Goal: Information Seeking & Learning: Learn about a topic

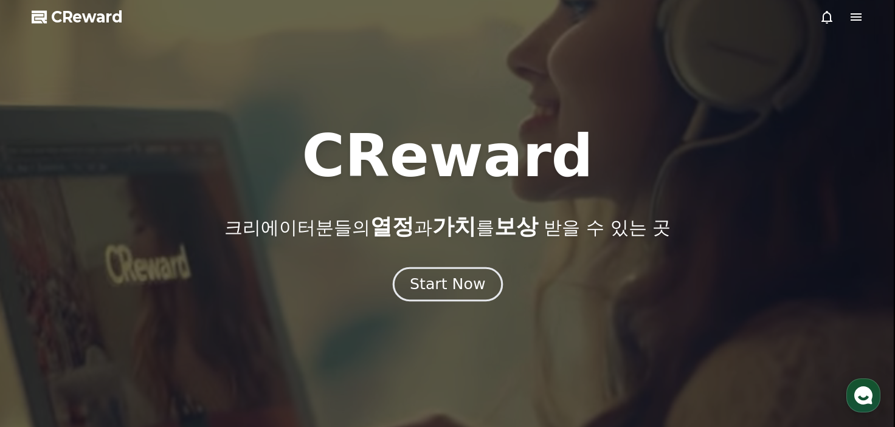
click at [476, 276] on div "Start Now" at bounding box center [447, 284] width 75 height 21
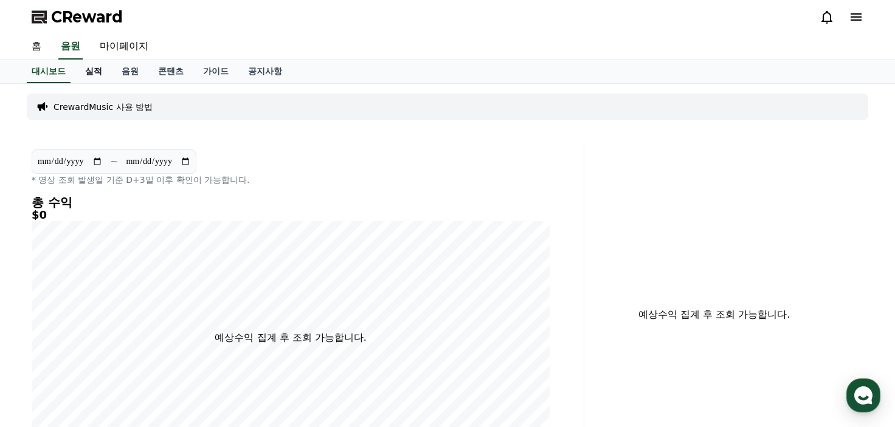
click at [97, 71] on link "실적" at bounding box center [93, 71] width 36 height 23
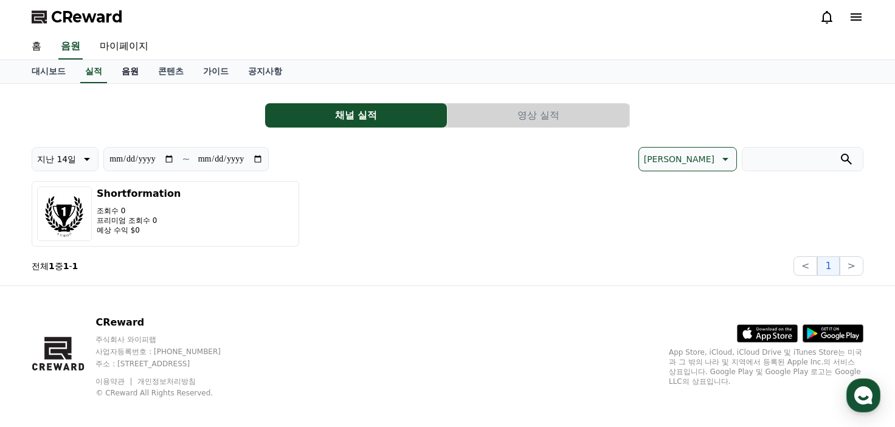
click at [139, 70] on link "음원" at bounding box center [130, 71] width 36 height 23
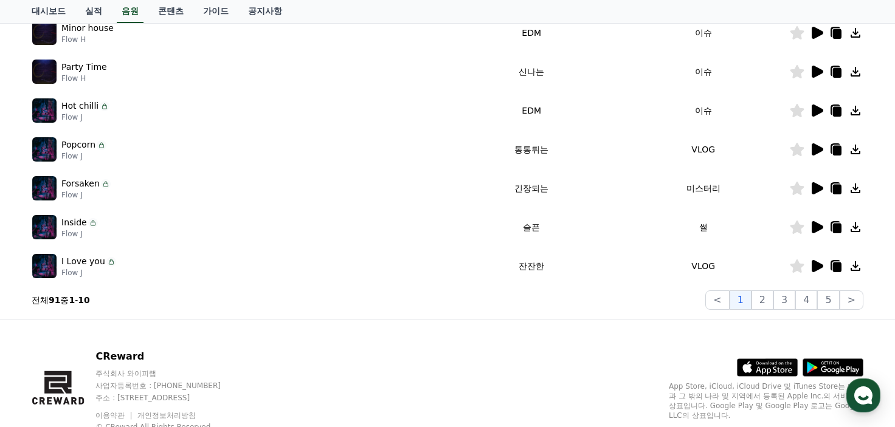
scroll to position [395, 0]
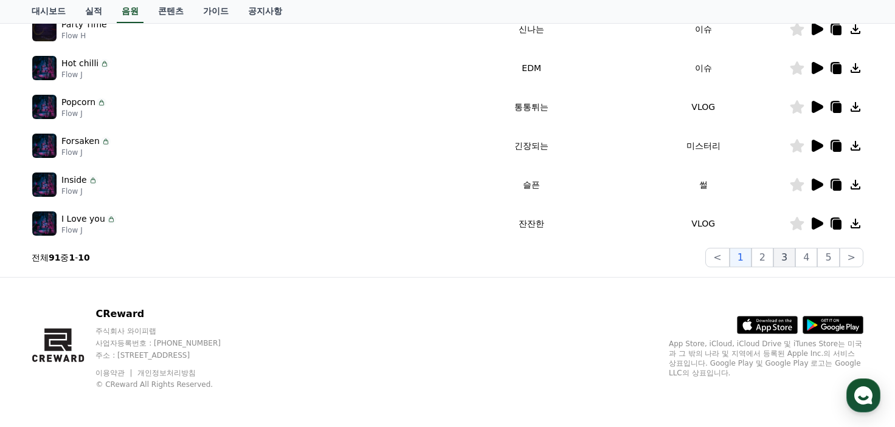
click at [778, 255] on button "3" at bounding box center [784, 257] width 22 height 19
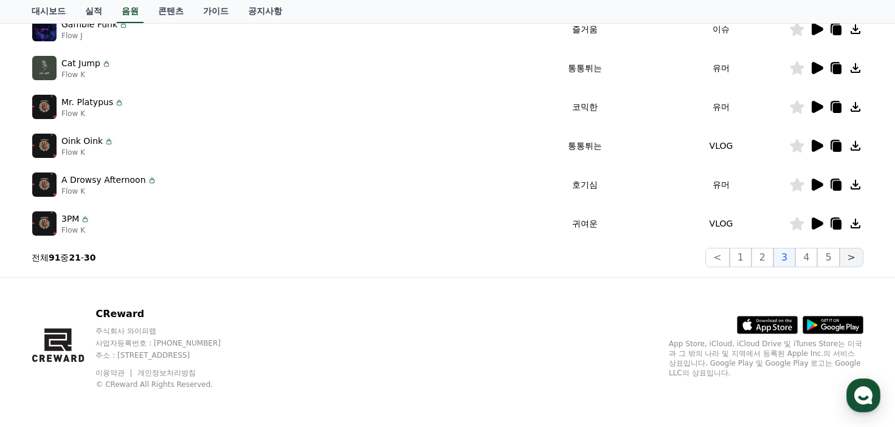
click at [846, 252] on button ">" at bounding box center [851, 257] width 24 height 19
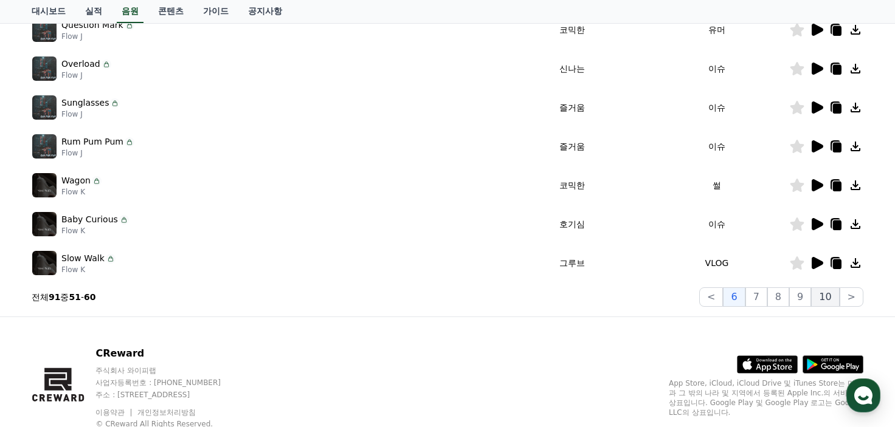
scroll to position [334, 0]
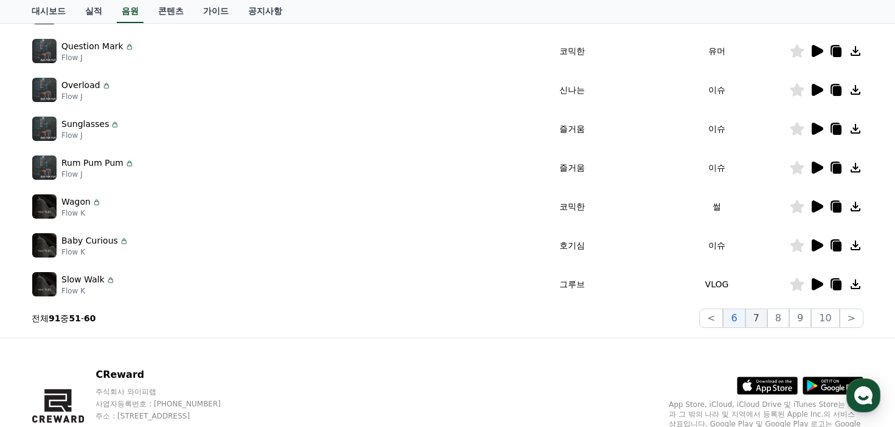
click at [761, 321] on button "7" at bounding box center [756, 318] width 22 height 19
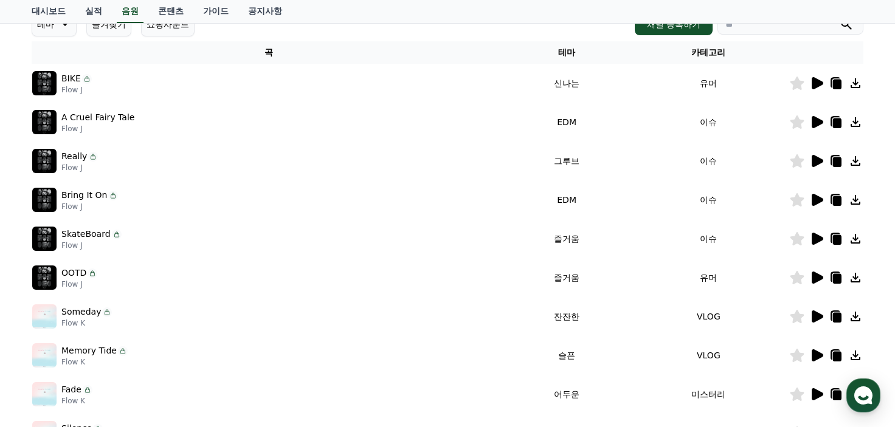
scroll to position [212, 0]
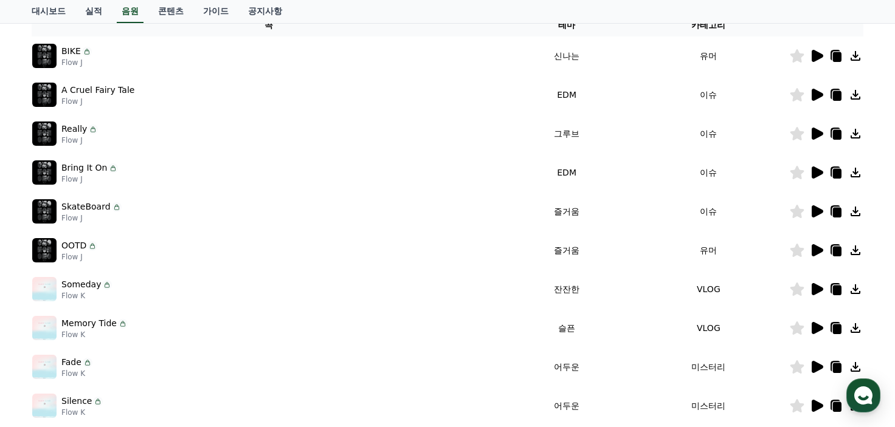
click at [819, 56] on icon at bounding box center [817, 56] width 12 height 12
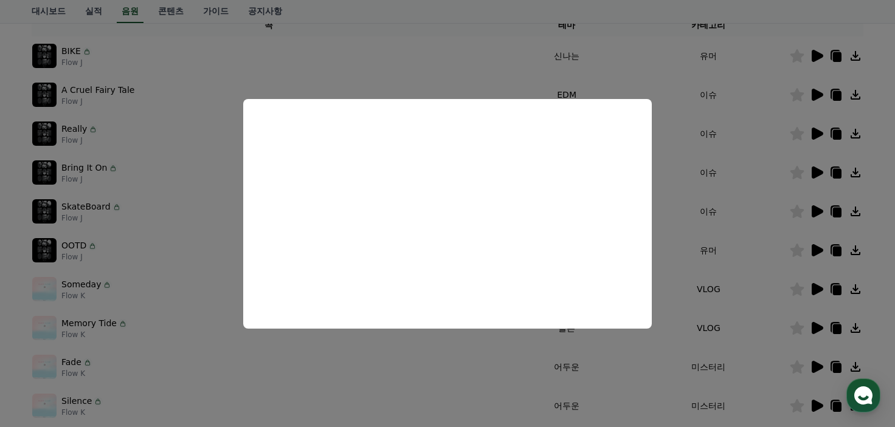
click at [615, 347] on button "close modal" at bounding box center [447, 213] width 895 height 427
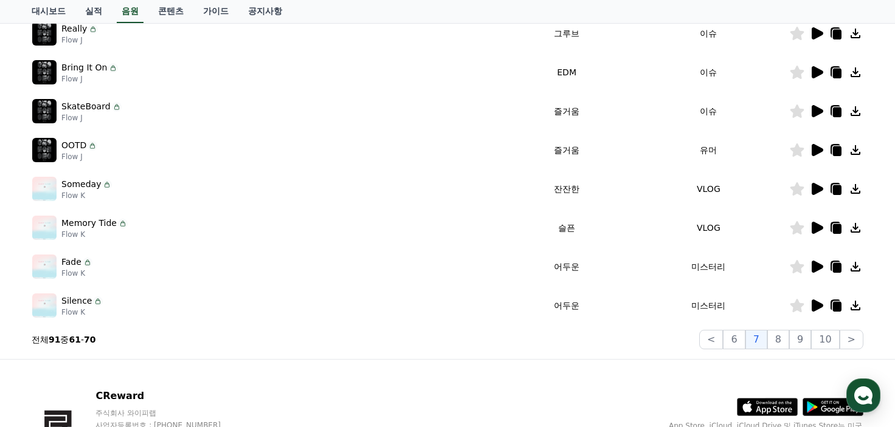
scroll to position [334, 0]
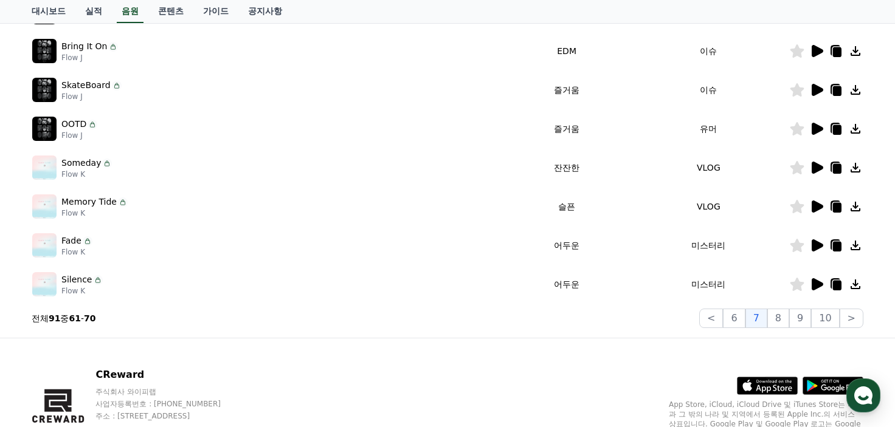
click at [812, 126] on icon at bounding box center [817, 129] width 12 height 12
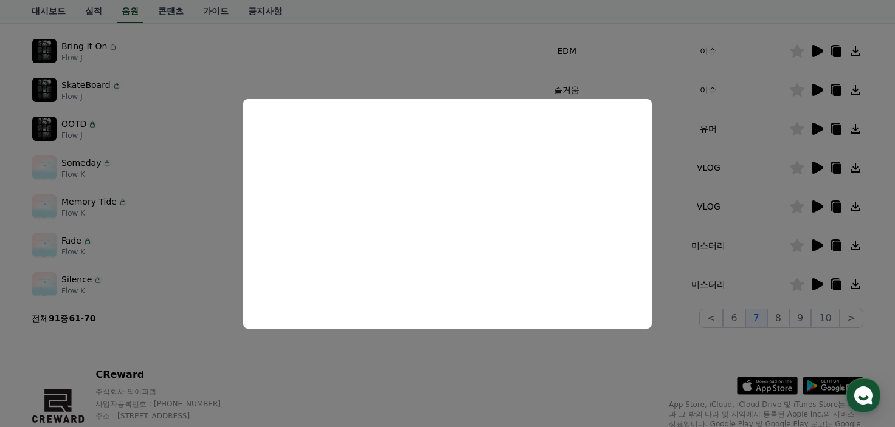
click at [729, 234] on button "close modal" at bounding box center [447, 213] width 895 height 427
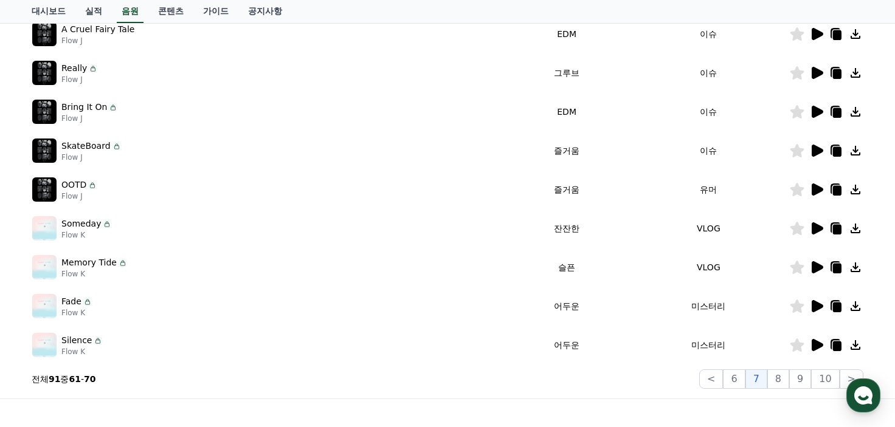
scroll to position [212, 0]
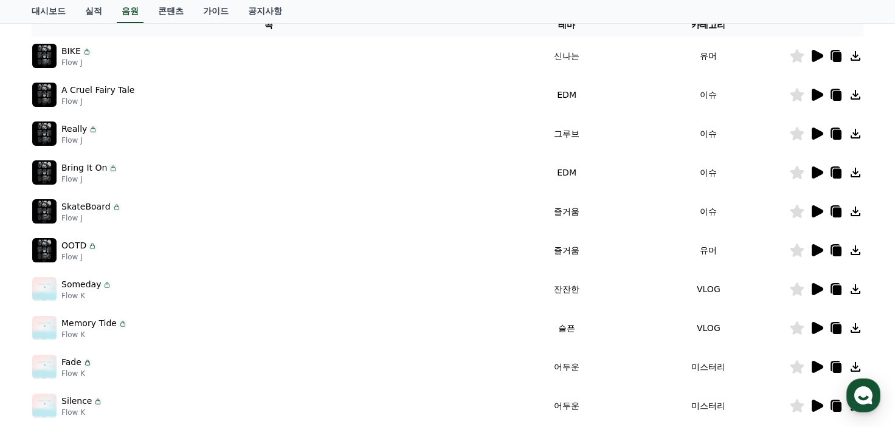
click at [816, 213] on icon at bounding box center [817, 211] width 12 height 12
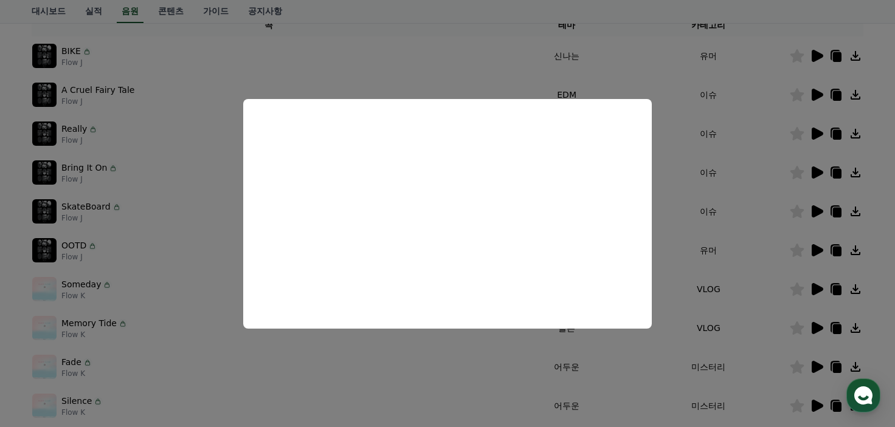
click at [739, 243] on button "close modal" at bounding box center [447, 213] width 895 height 427
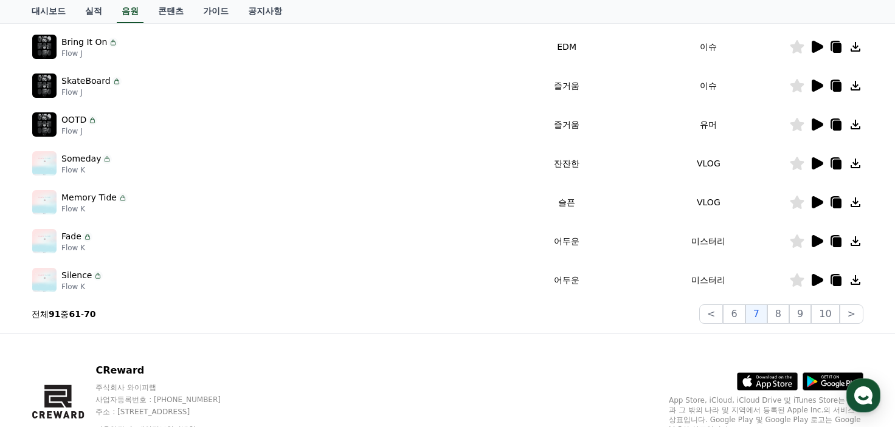
scroll to position [395, 0]
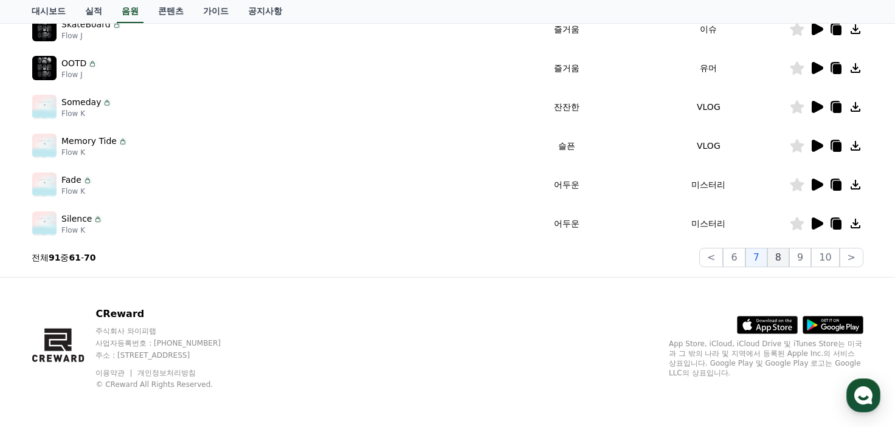
click at [788, 257] on button "8" at bounding box center [778, 257] width 22 height 19
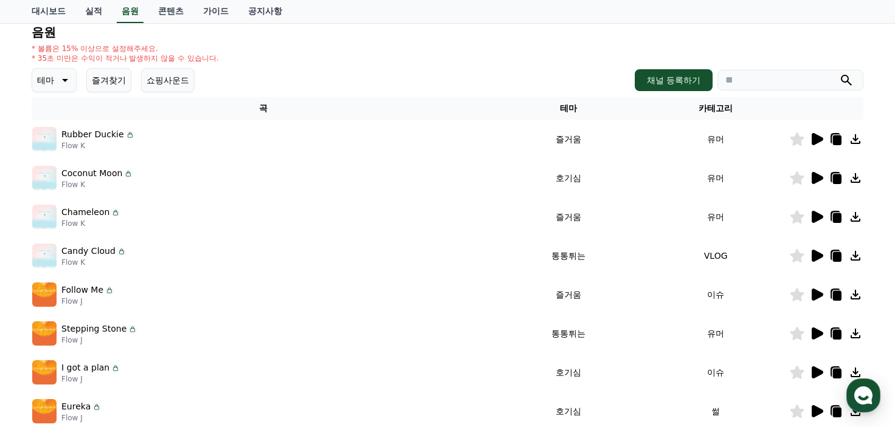
scroll to position [91, 0]
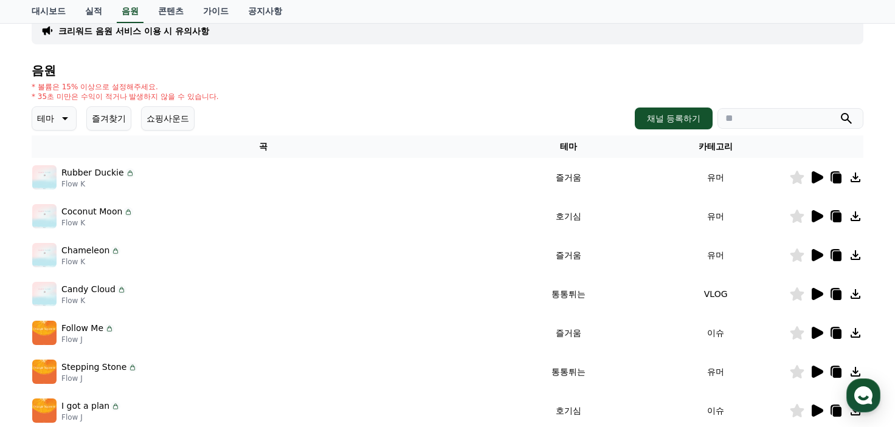
click at [813, 179] on icon at bounding box center [817, 177] width 12 height 12
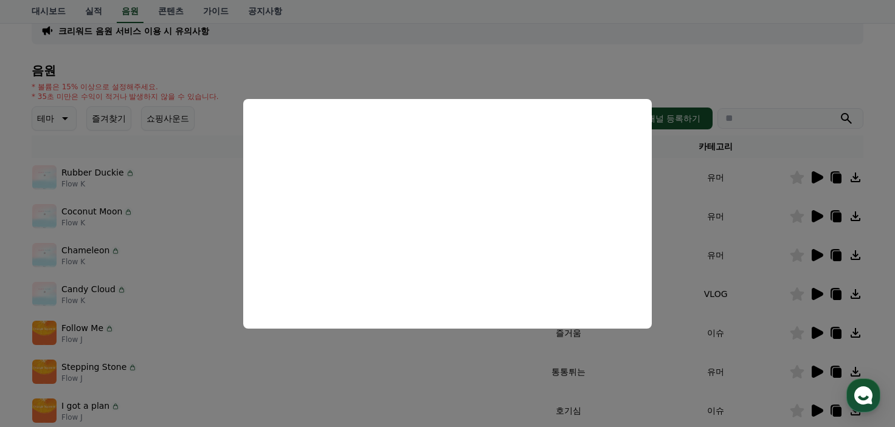
click at [788, 176] on button "close modal" at bounding box center [447, 213] width 895 height 427
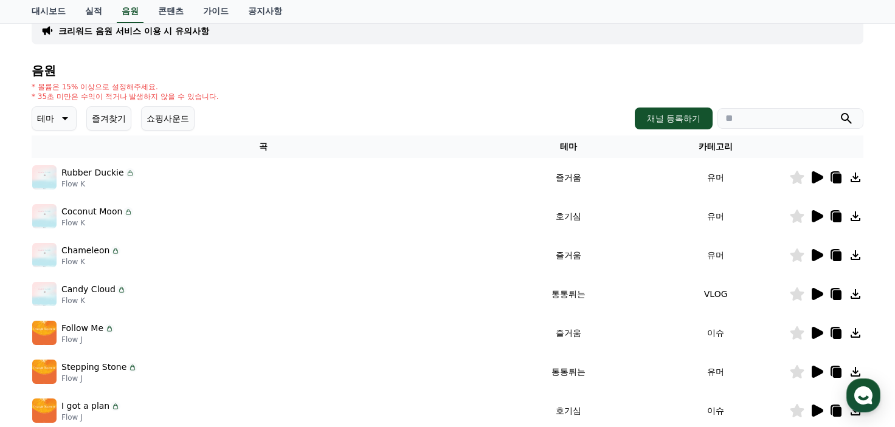
click at [814, 217] on icon at bounding box center [817, 216] width 12 height 12
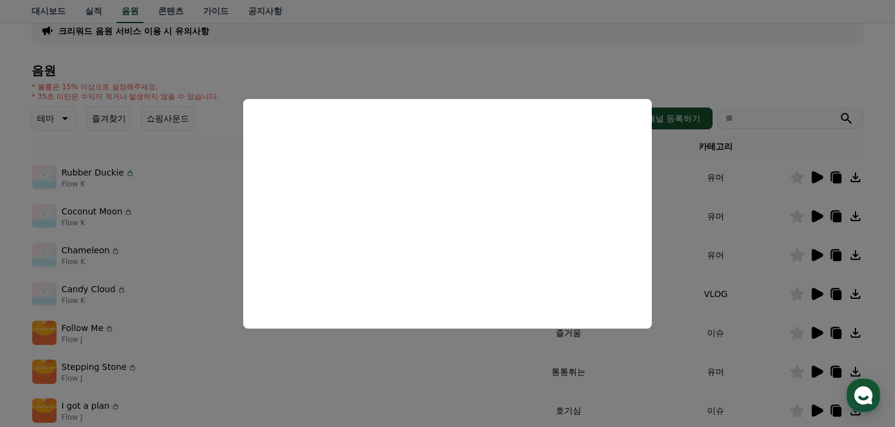
click at [673, 218] on button "close modal" at bounding box center [447, 213] width 895 height 427
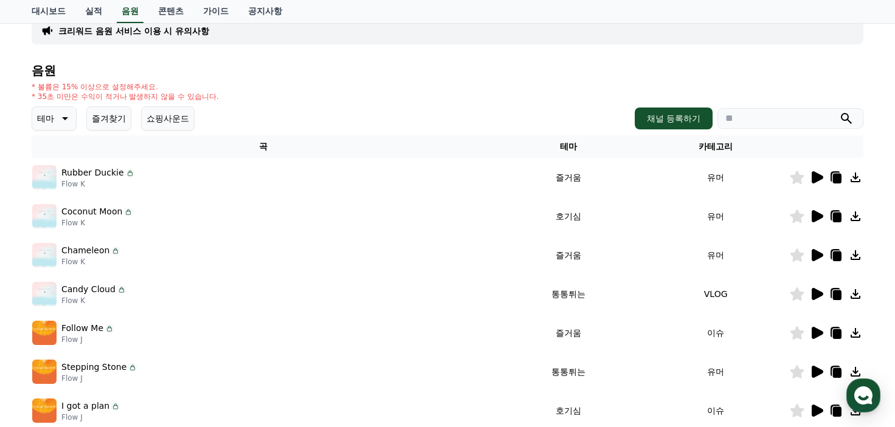
click at [818, 252] on icon at bounding box center [817, 255] width 12 height 12
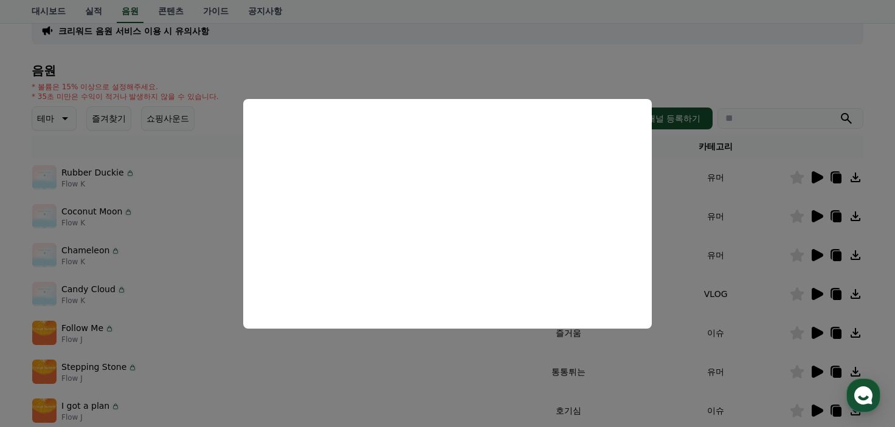
click at [749, 251] on button "close modal" at bounding box center [447, 213] width 895 height 427
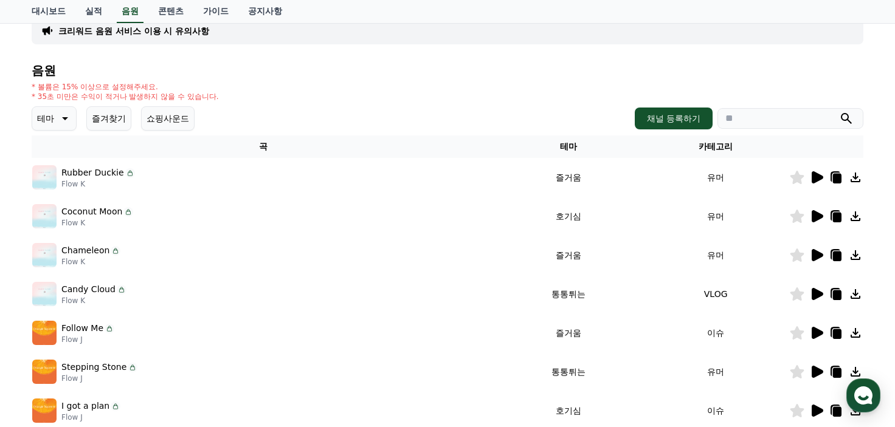
click at [815, 289] on icon at bounding box center [817, 294] width 12 height 12
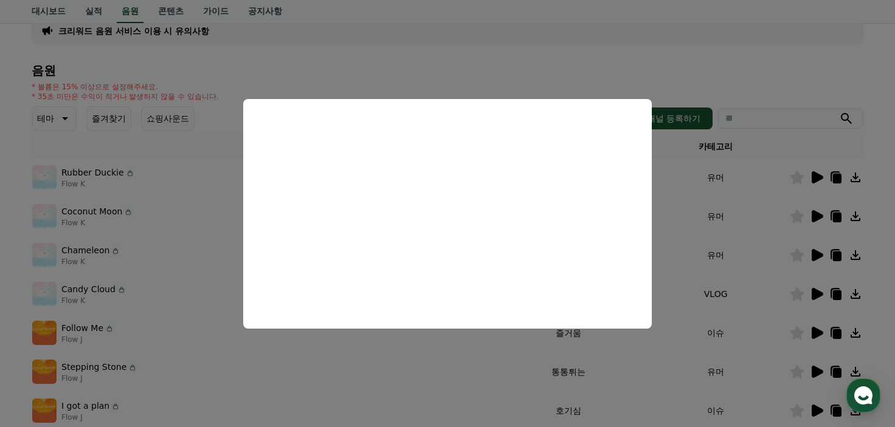
click at [723, 234] on button "close modal" at bounding box center [447, 213] width 895 height 427
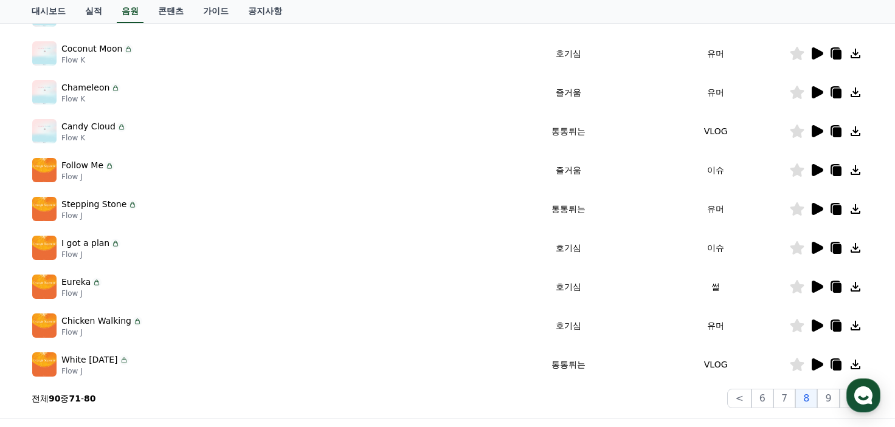
scroll to position [273, 0]
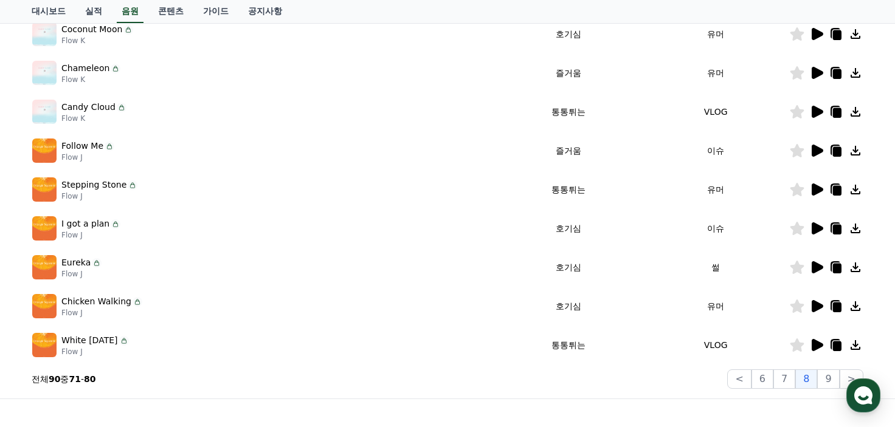
click at [818, 192] on icon at bounding box center [816, 189] width 15 height 15
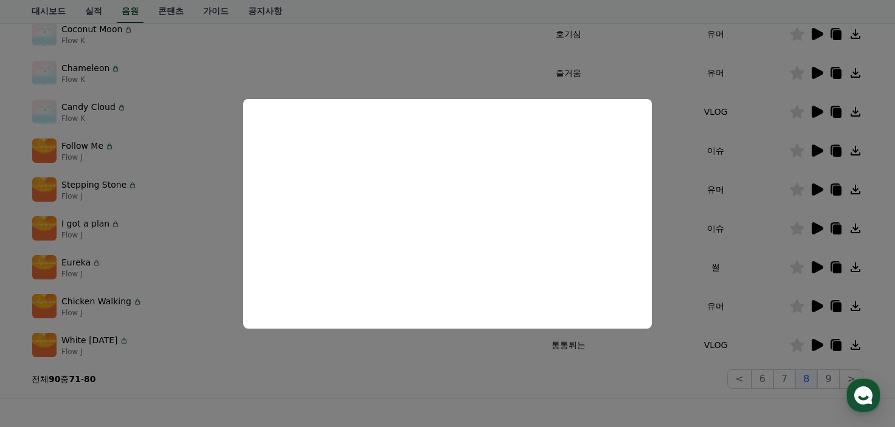
click at [677, 179] on button "close modal" at bounding box center [447, 213] width 895 height 427
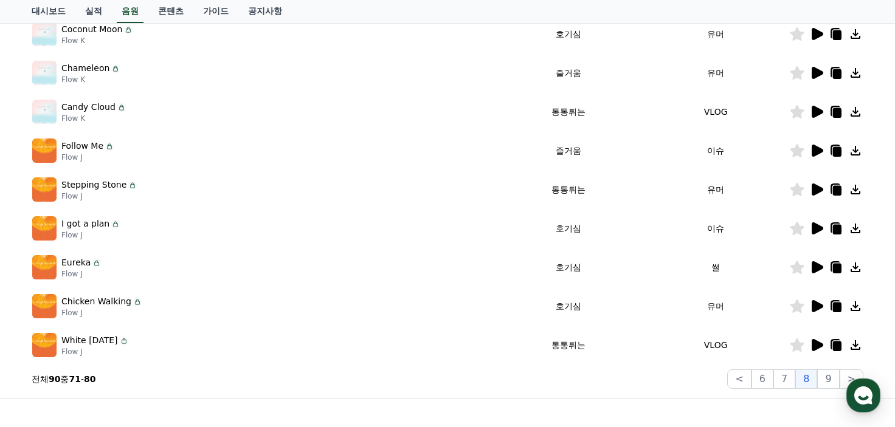
click at [817, 301] on icon at bounding box center [817, 306] width 12 height 12
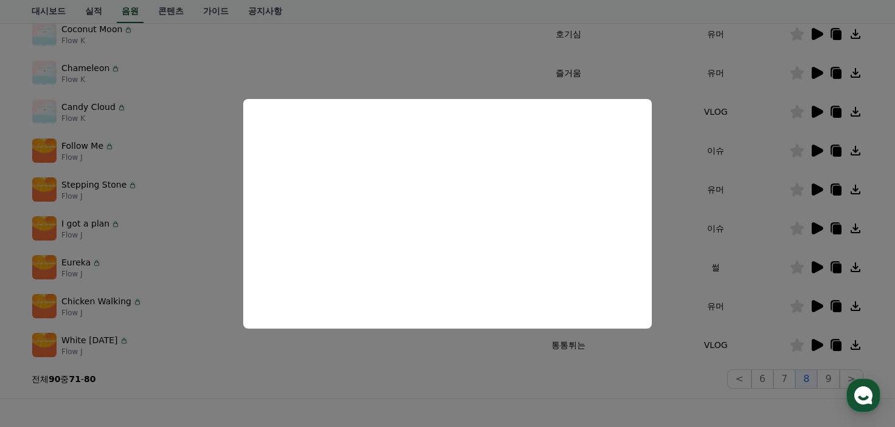
click at [762, 221] on button "close modal" at bounding box center [447, 213] width 895 height 427
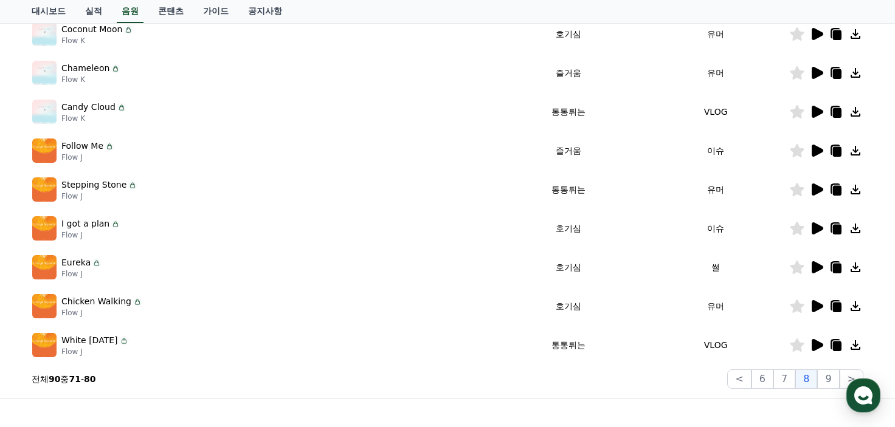
click at [799, 308] on icon at bounding box center [797, 306] width 14 height 13
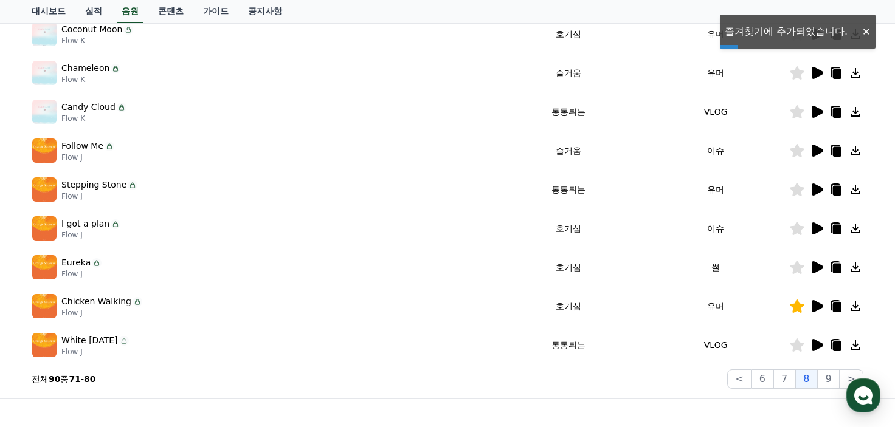
click at [799, 190] on icon at bounding box center [797, 189] width 14 height 13
click at [827, 377] on button "9" at bounding box center [828, 379] width 22 height 19
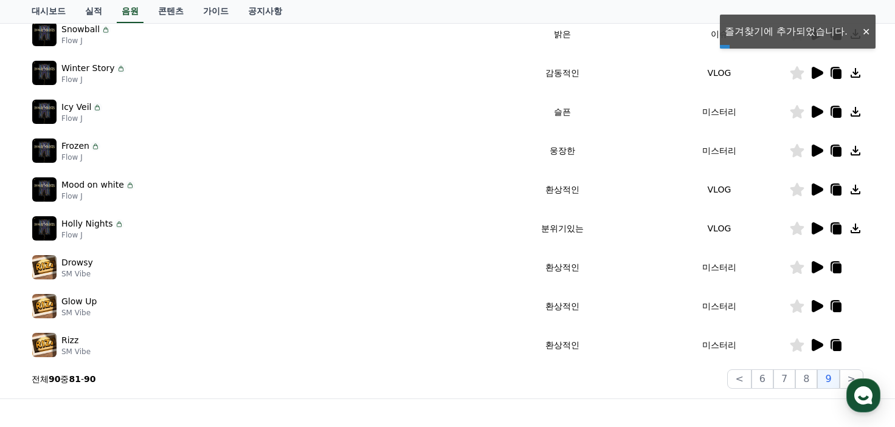
scroll to position [91, 0]
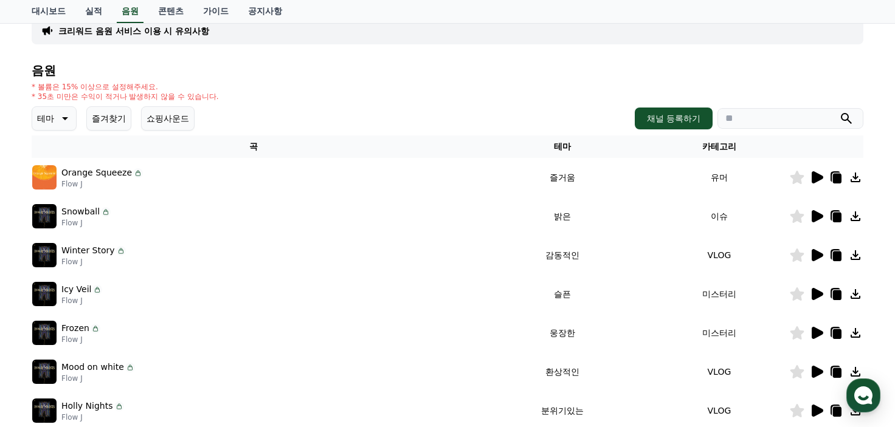
click at [824, 171] on div at bounding box center [826, 177] width 73 height 15
click at [816, 175] on icon at bounding box center [817, 177] width 12 height 12
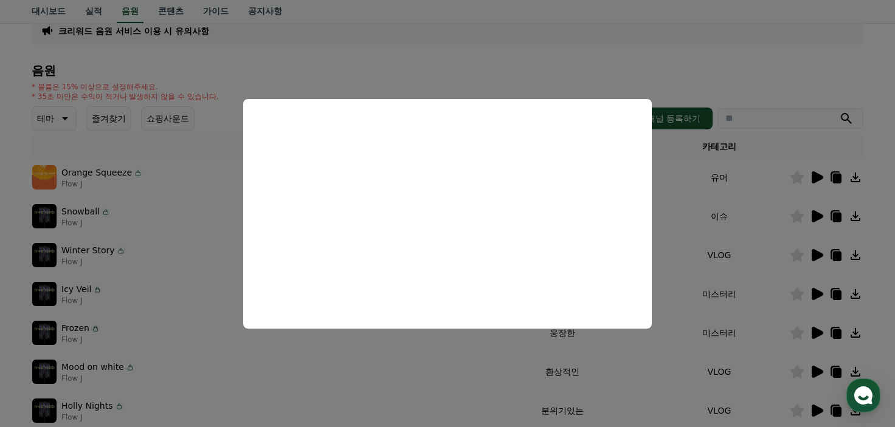
click at [777, 189] on button "close modal" at bounding box center [447, 213] width 895 height 427
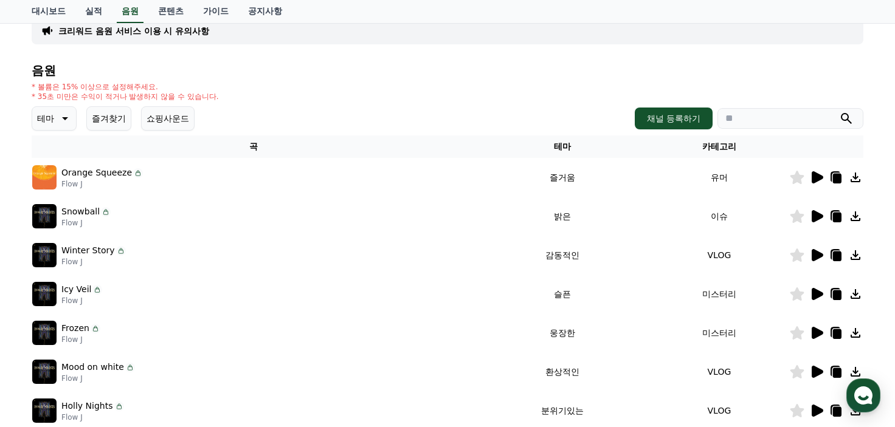
click at [800, 174] on icon at bounding box center [797, 177] width 14 height 13
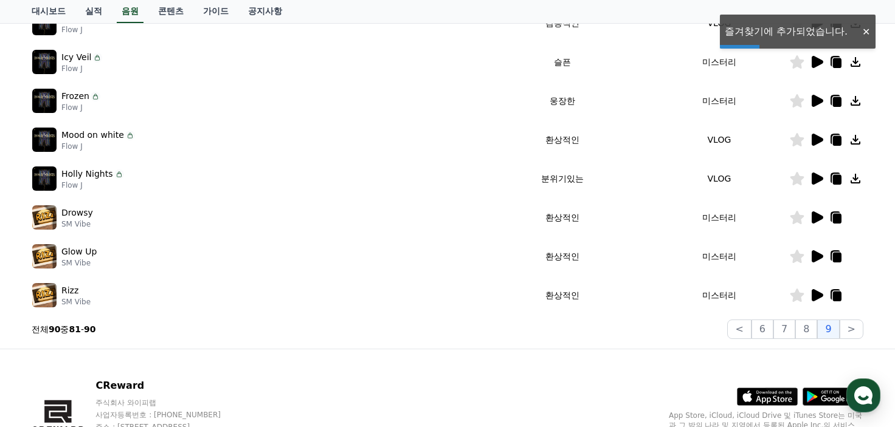
scroll to position [334, 0]
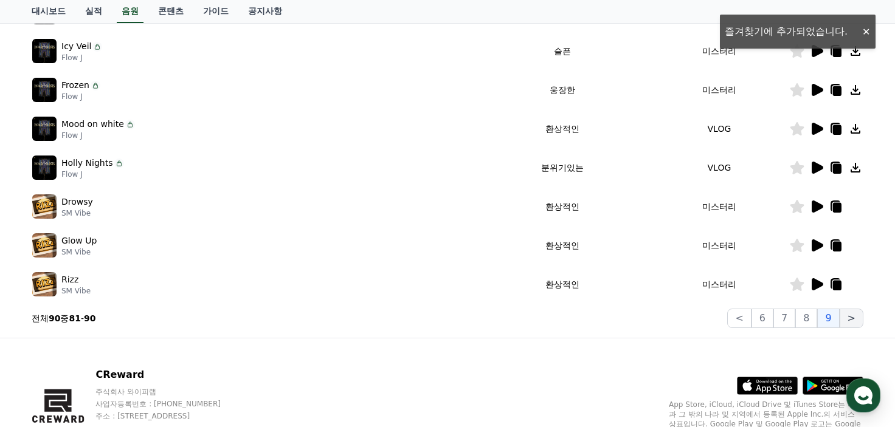
click at [850, 319] on button ">" at bounding box center [851, 318] width 24 height 19
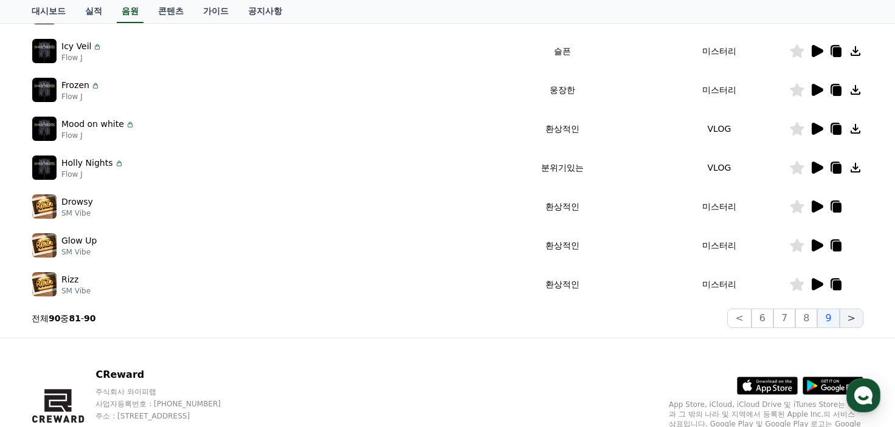
click at [853, 314] on button ">" at bounding box center [851, 318] width 24 height 19
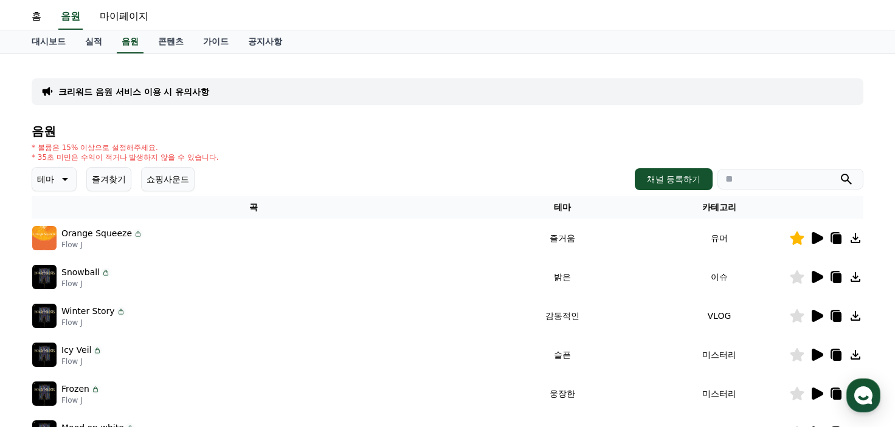
scroll to position [0, 0]
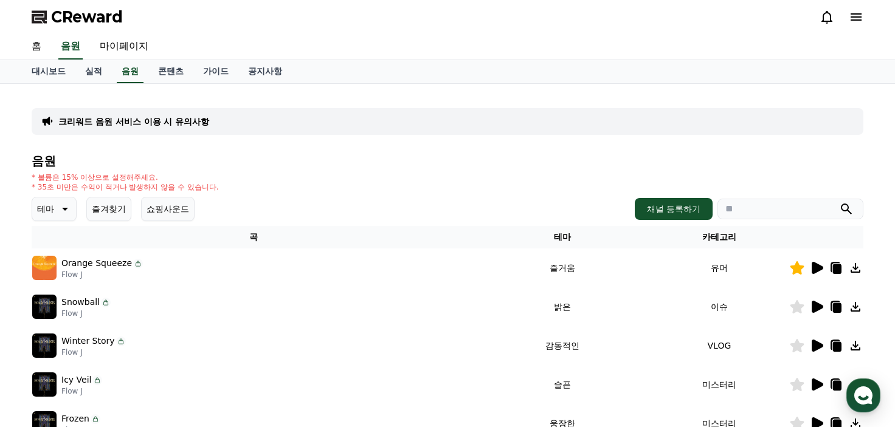
click at [181, 207] on button "쇼핑사운드" at bounding box center [167, 209] width 53 height 24
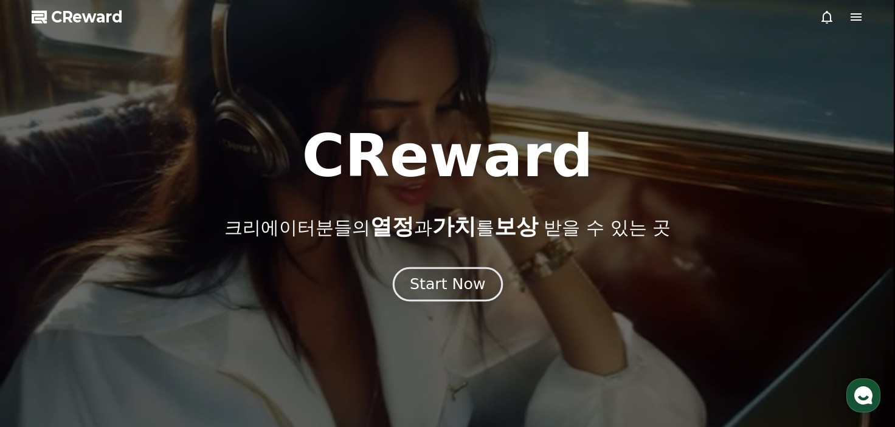
click at [467, 278] on div "Start Now" at bounding box center [447, 284] width 75 height 21
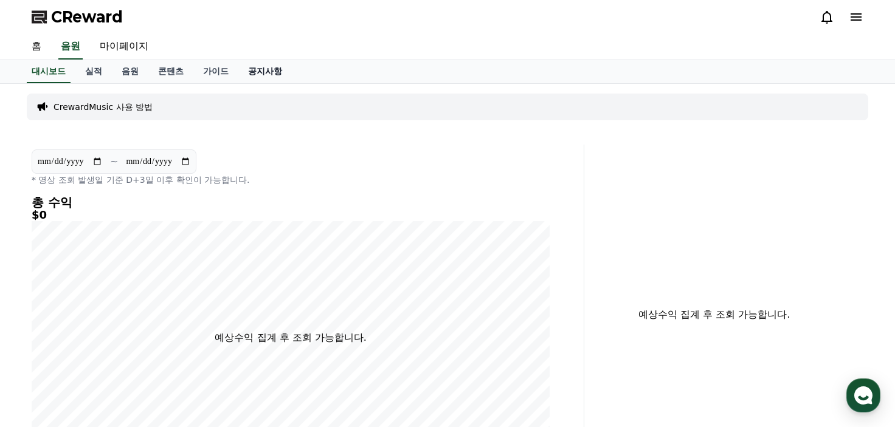
click at [258, 78] on link "공지사항" at bounding box center [264, 71] width 53 height 23
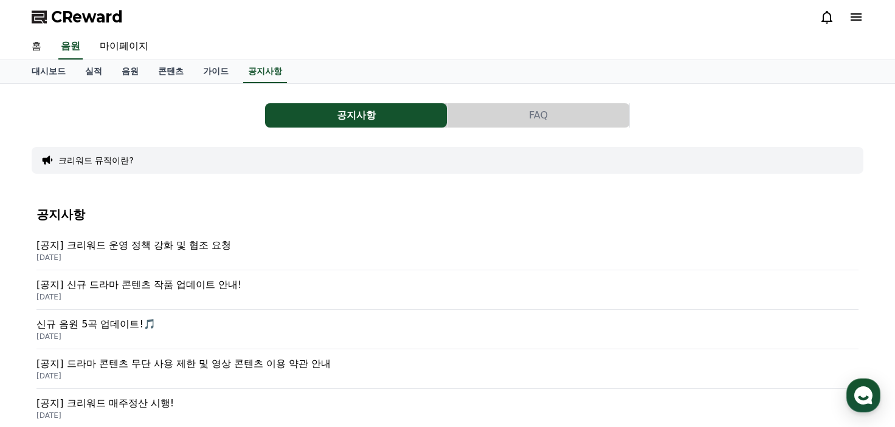
click at [488, 109] on button "FAQ" at bounding box center [538, 115] width 182 height 24
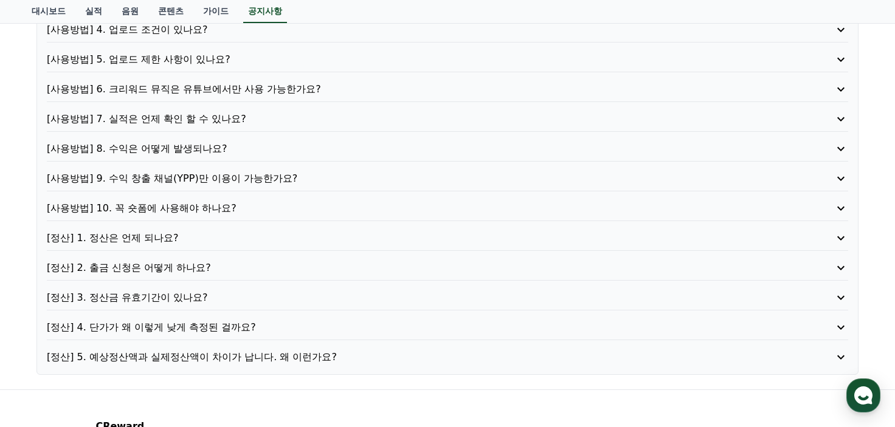
scroll to position [243, 0]
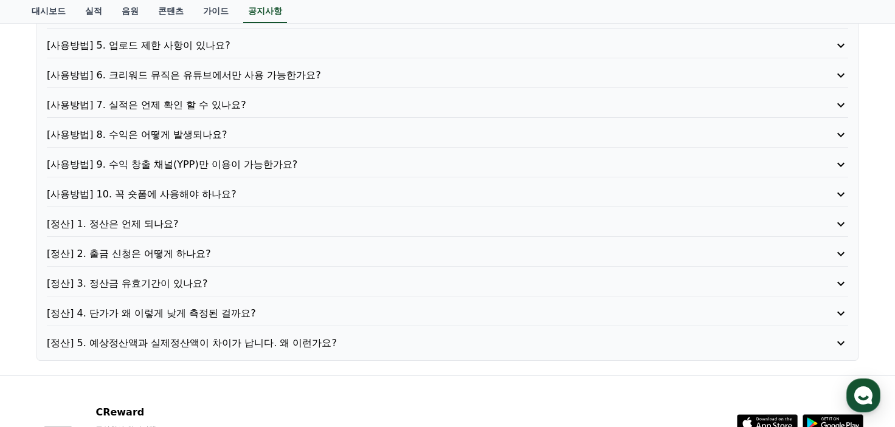
click at [182, 308] on p "[정산] 4. 단가가 왜 이렇게 낮게 측정된 걸까요?" at bounding box center [415, 313] width 737 height 15
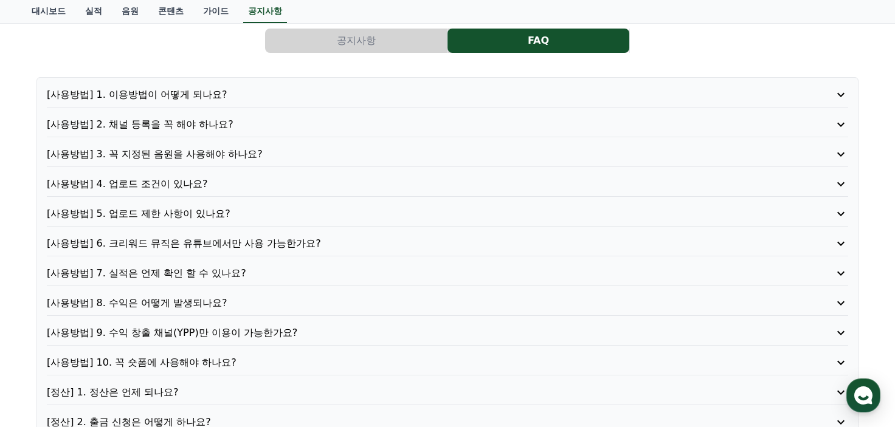
scroll to position [0, 0]
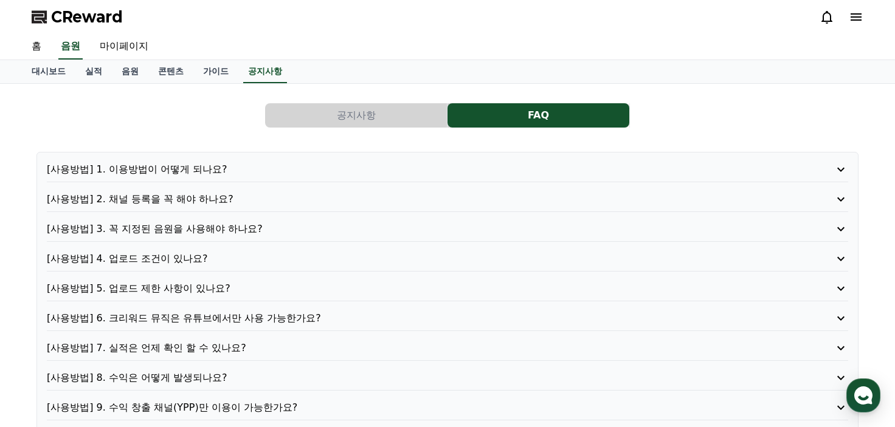
click at [92, 21] on span "CReward" at bounding box center [87, 16] width 72 height 19
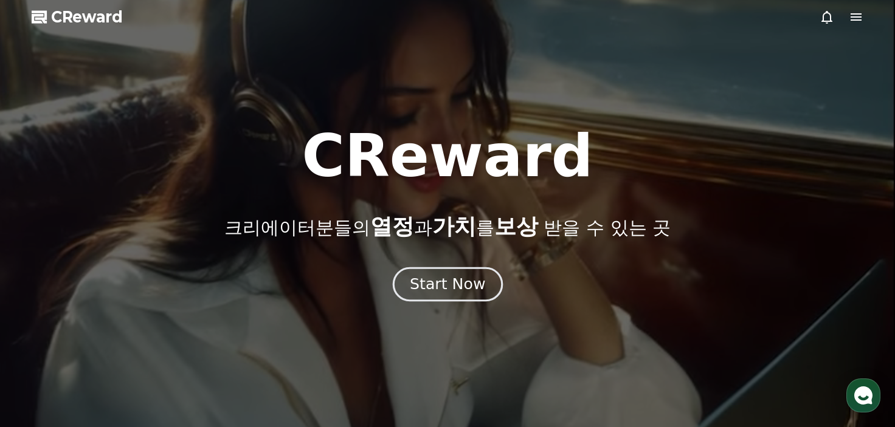
click at [453, 281] on div "Start Now" at bounding box center [447, 284] width 75 height 21
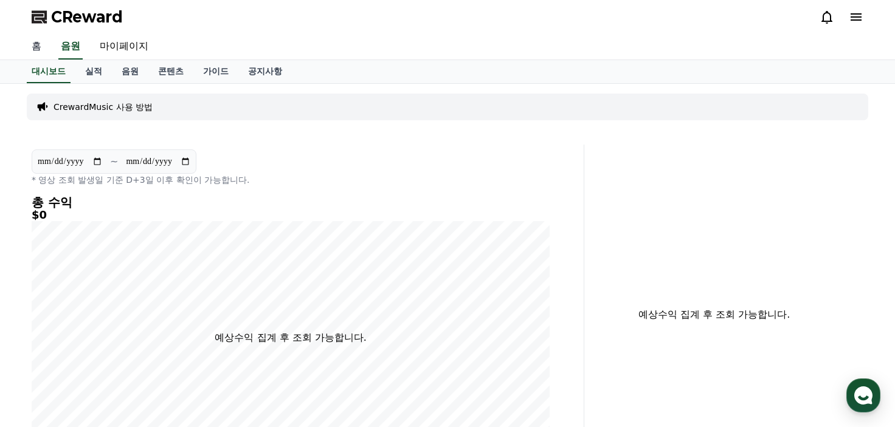
click at [34, 43] on link "홈" at bounding box center [36, 47] width 29 height 26
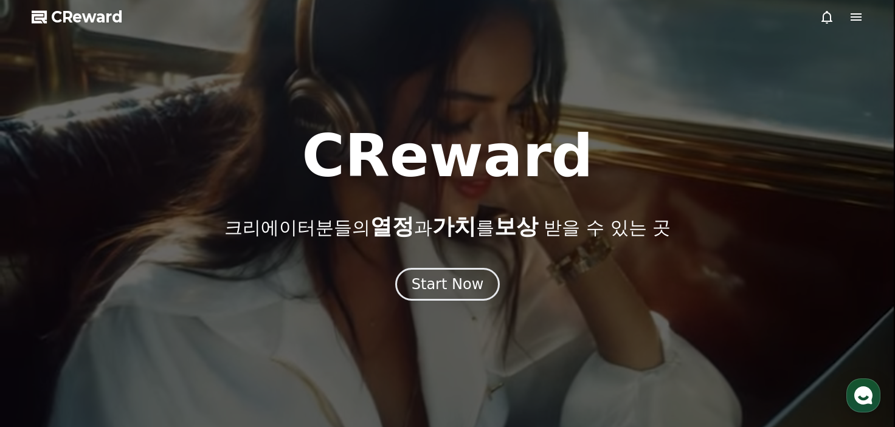
click at [852, 15] on icon at bounding box center [856, 17] width 15 height 15
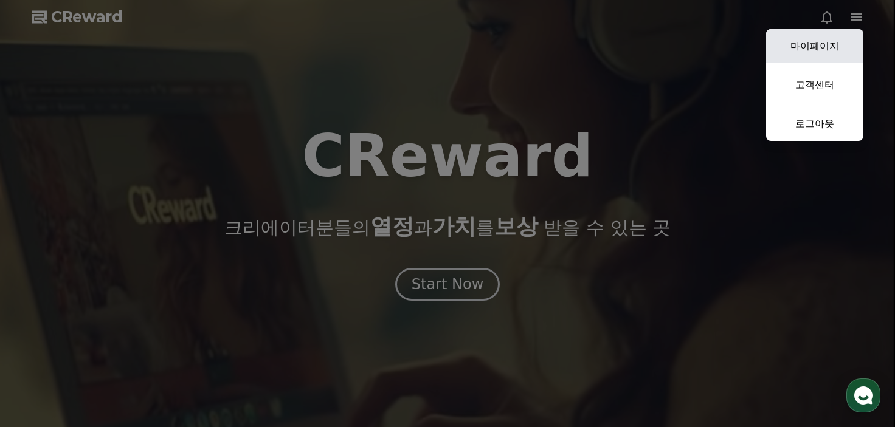
click at [829, 41] on link "마이페이지" at bounding box center [814, 46] width 97 height 34
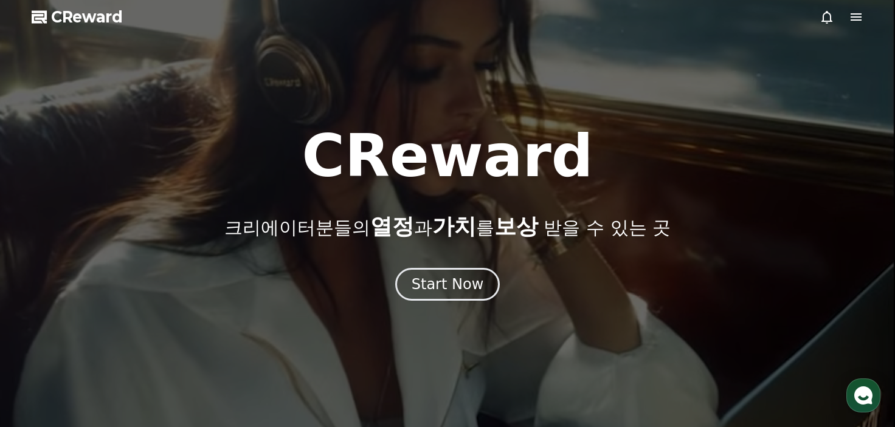
select select "**********"
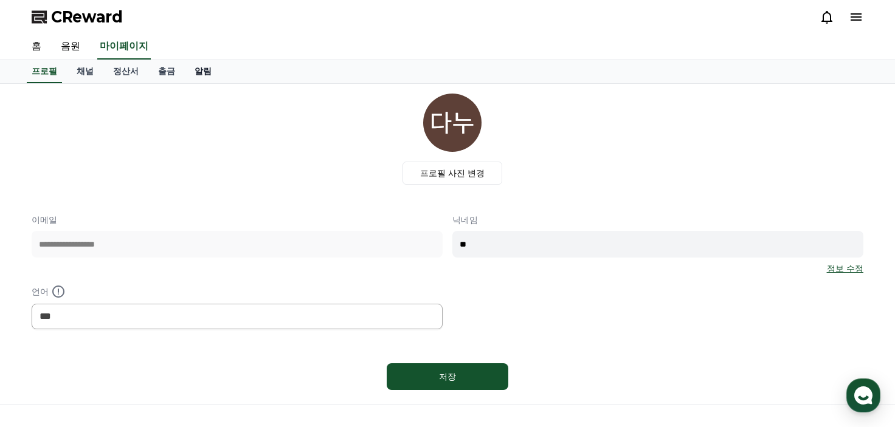
click at [199, 70] on link "알림" at bounding box center [203, 71] width 36 height 23
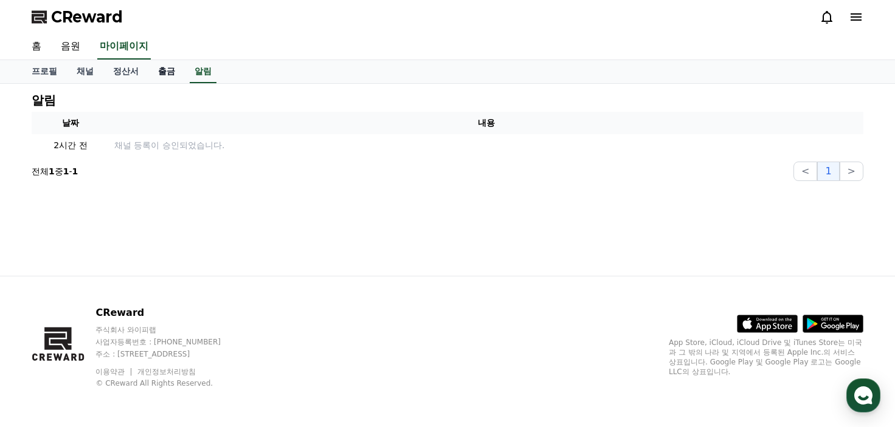
click at [162, 73] on link "출금" at bounding box center [166, 71] width 36 height 23
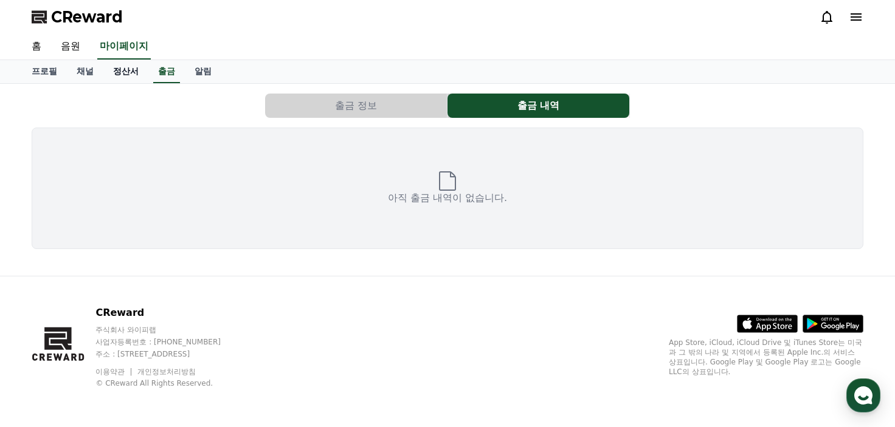
click at [119, 73] on link "정산서" at bounding box center [125, 71] width 45 height 23
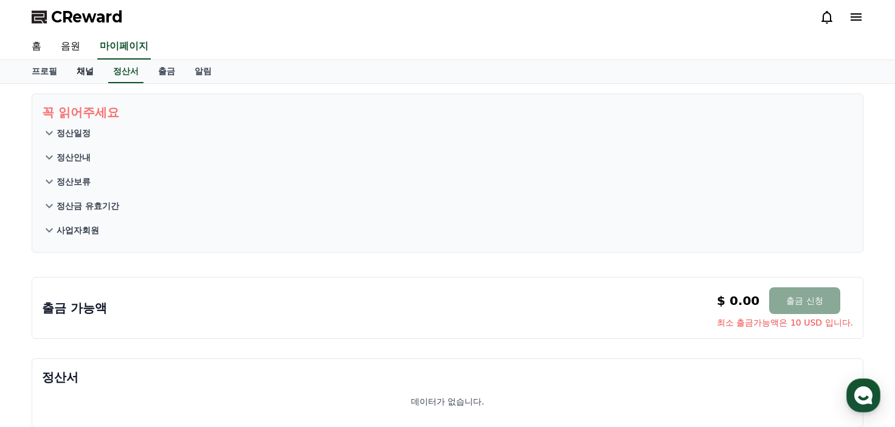
click at [88, 75] on link "채널" at bounding box center [85, 71] width 36 height 23
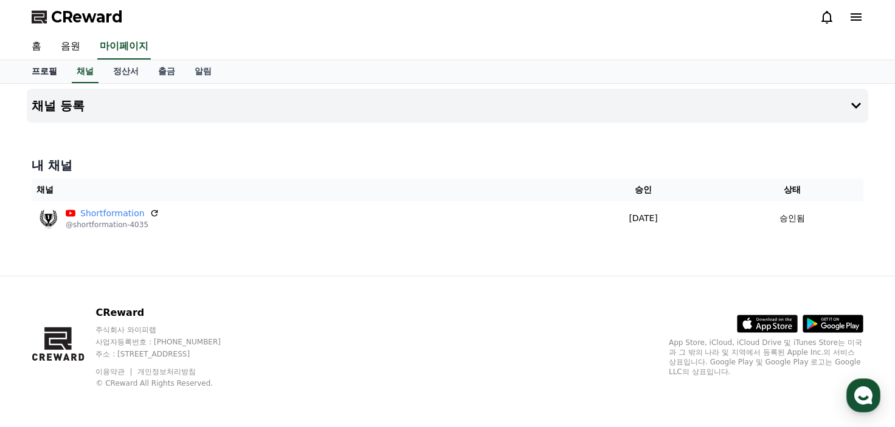
click at [55, 77] on link "프로필" at bounding box center [44, 71] width 45 height 23
select select "**********"
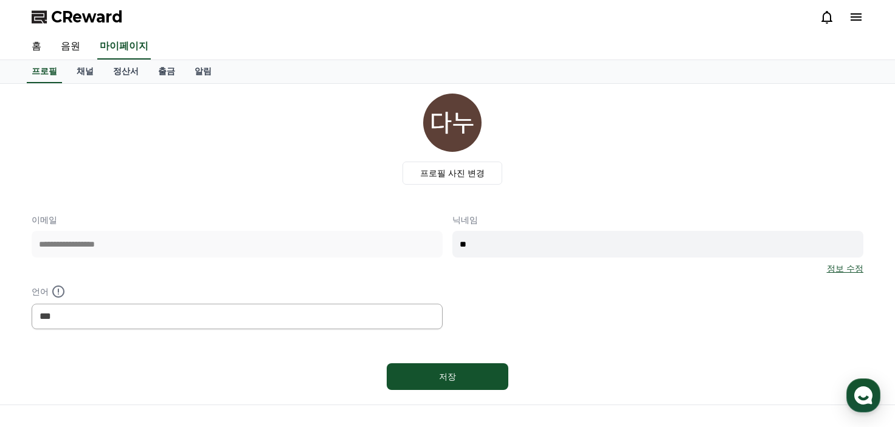
click at [21, 55] on div "홈 음원 마이페이지" at bounding box center [447, 47] width 895 height 26
click at [32, 48] on link "홈" at bounding box center [36, 47] width 29 height 26
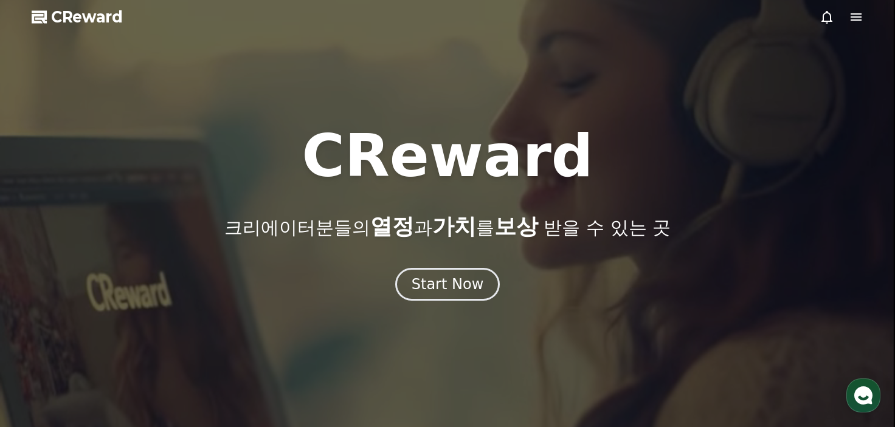
click at [849, 17] on icon at bounding box center [856, 17] width 15 height 15
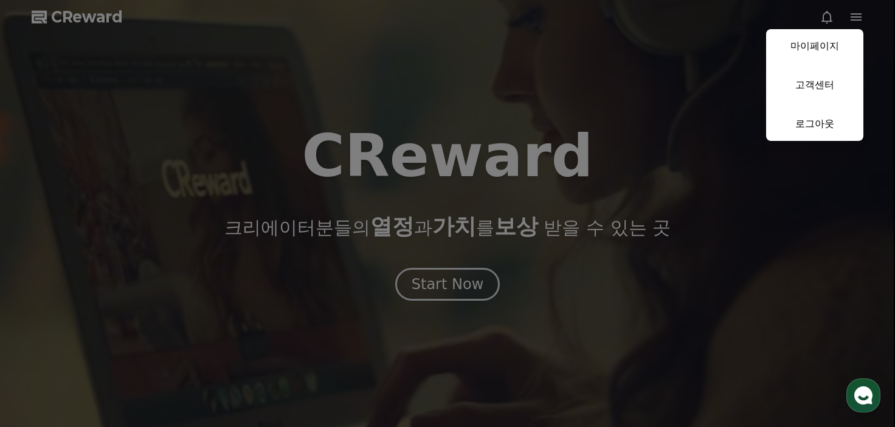
click at [853, 16] on button "close" at bounding box center [447, 213] width 895 height 427
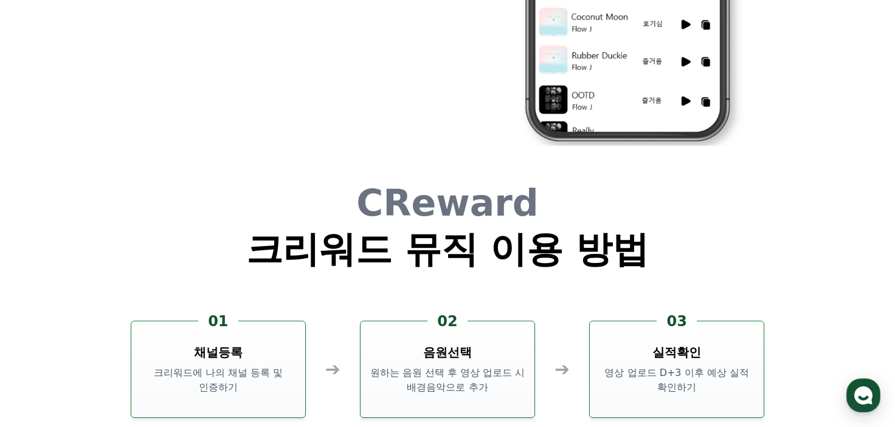
scroll to position [3222, 0]
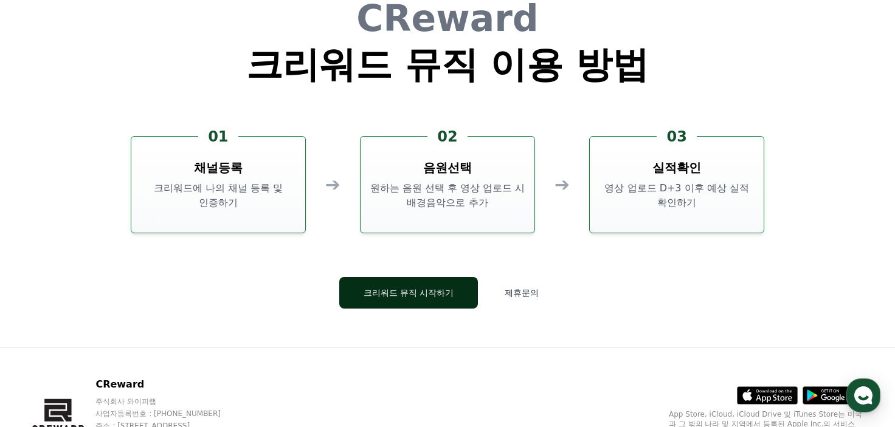
click at [421, 291] on button "크리워드 뮤직 시작하기" at bounding box center [408, 293] width 139 height 32
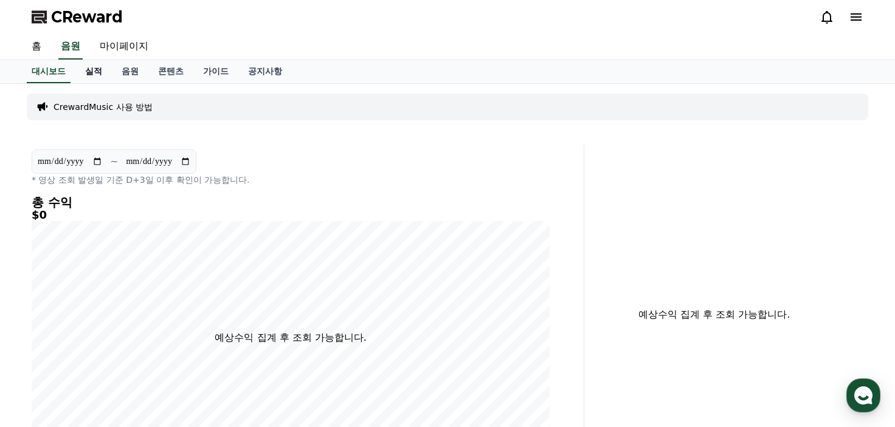
click at [90, 75] on link "실적" at bounding box center [93, 71] width 36 height 23
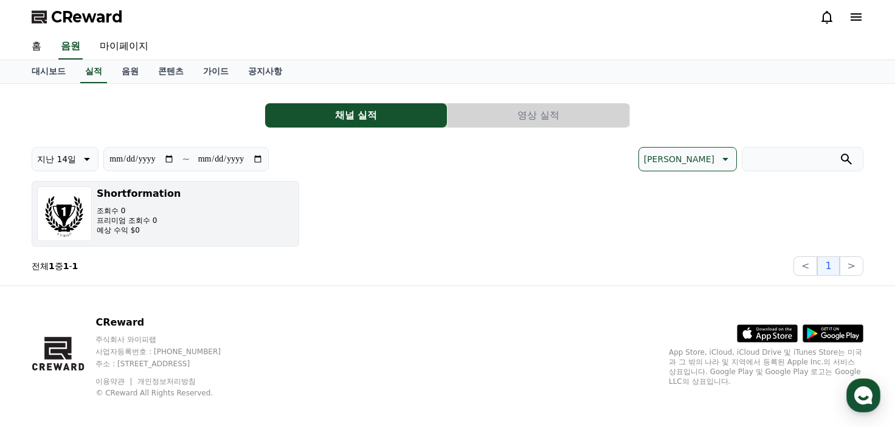
click at [151, 204] on div "Shortformation 조회수 0 프리미엄 조회수 0 예상 수익 $0" at bounding box center [139, 214] width 84 height 55
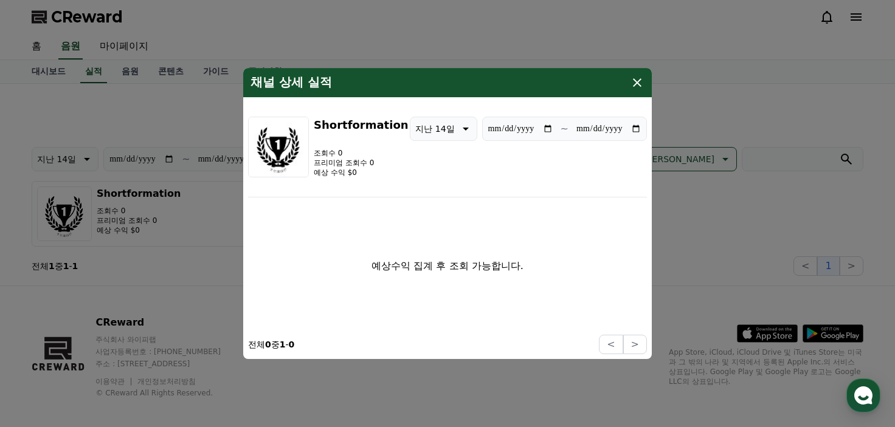
click at [633, 87] on icon "modal" at bounding box center [637, 82] width 15 height 15
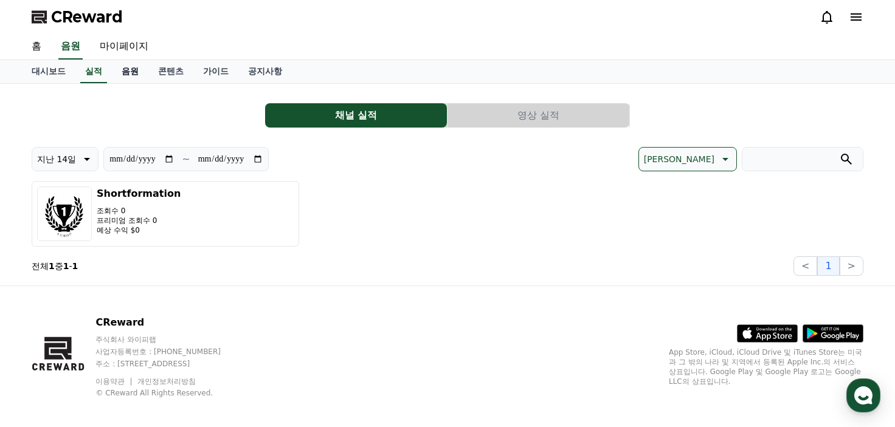
click at [133, 68] on link "음원" at bounding box center [130, 71] width 36 height 23
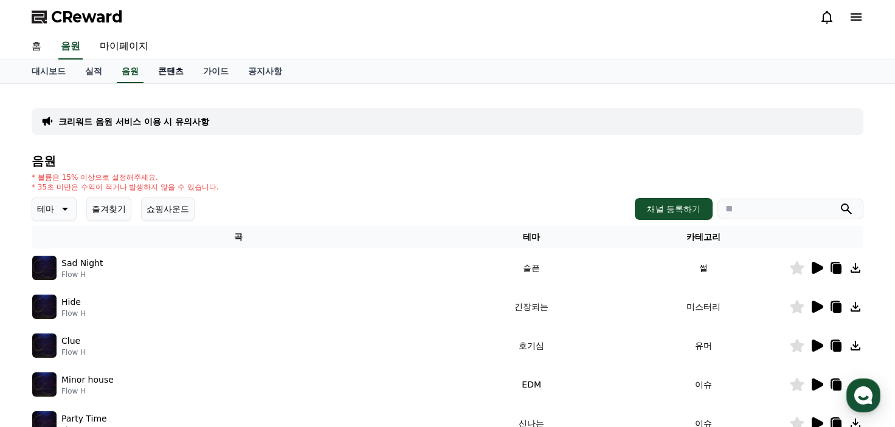
click at [165, 71] on link "콘텐츠" at bounding box center [170, 71] width 45 height 23
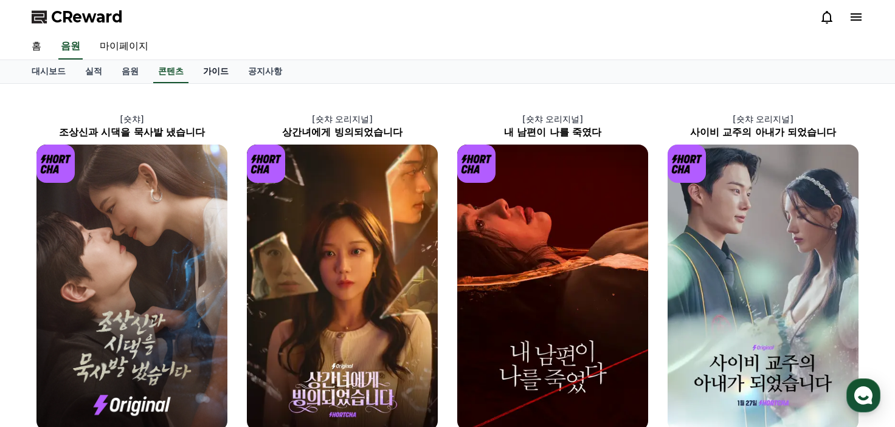
click at [205, 66] on link "가이드" at bounding box center [215, 71] width 45 height 23
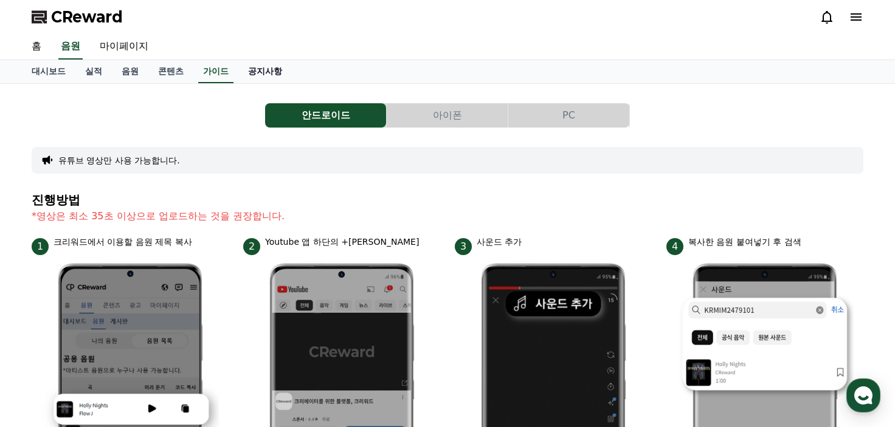
click at [268, 67] on link "공지사항" at bounding box center [264, 71] width 53 height 23
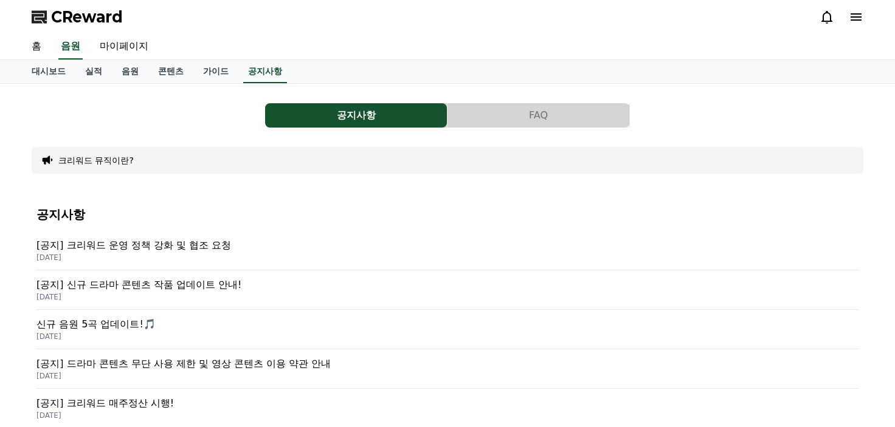
click at [466, 97] on div "공지사항 FAQ 크리워드 뮤직이란? 공지사항 [공지] 크리워드 운영 정책 강화 및 협조 요청 2025-09-15 [공지] 신규 드라마 콘텐츠 …" at bounding box center [448, 387] width 832 height 587
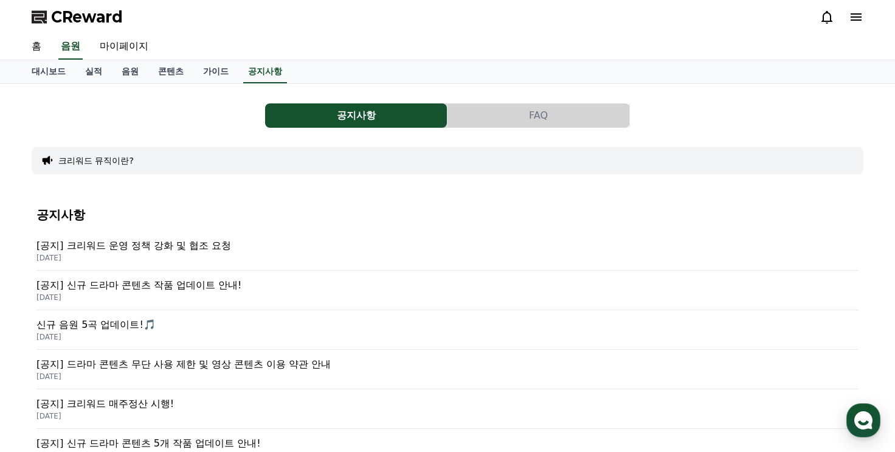
drag, startPoint x: 881, startPoint y: 0, endPoint x: 484, endPoint y: 260, distance: 474.1
click at [484, 260] on p "[DATE]" at bounding box center [447, 258] width 822 height 10
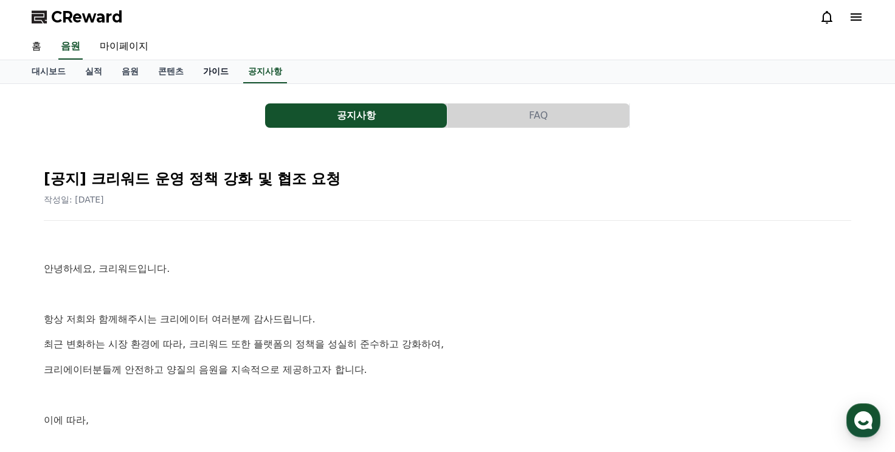
click at [205, 72] on link "가이드" at bounding box center [215, 71] width 45 height 23
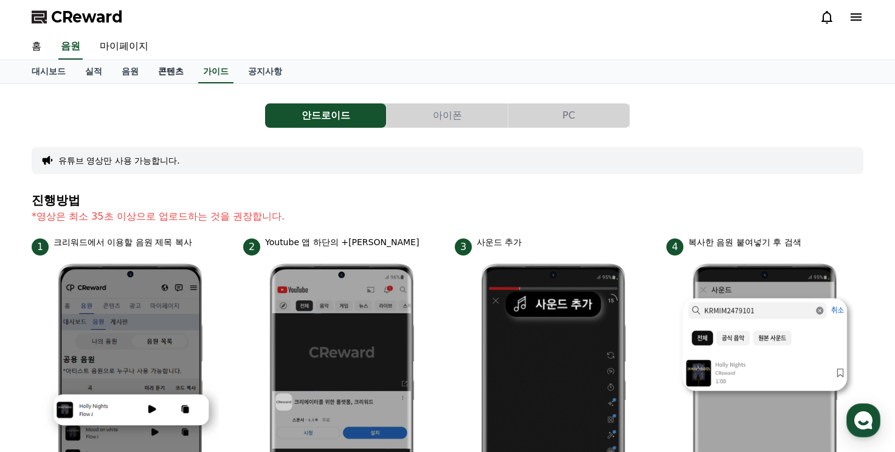
click at [187, 73] on link "콘텐츠" at bounding box center [170, 71] width 45 height 23
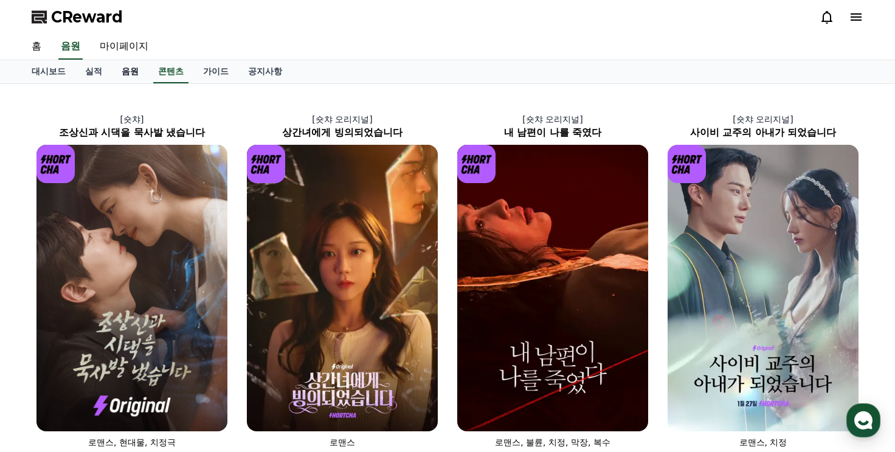
click at [126, 71] on link "음원" at bounding box center [130, 71] width 36 height 23
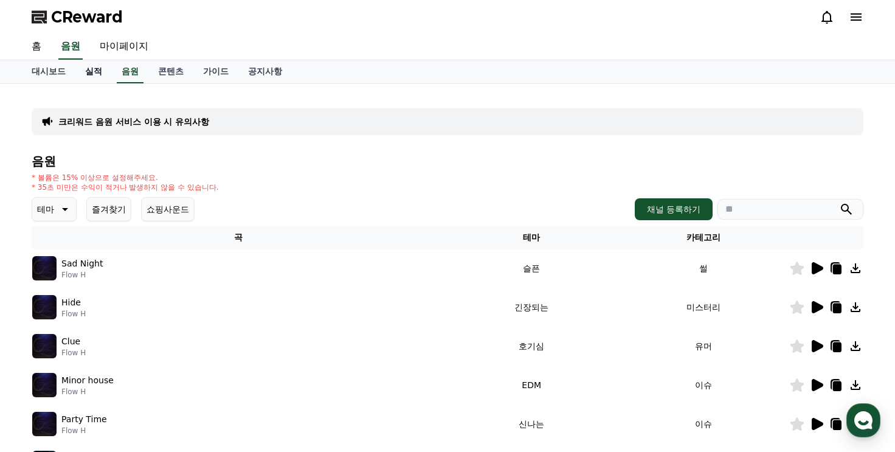
click at [95, 72] on link "실적" at bounding box center [93, 71] width 36 height 23
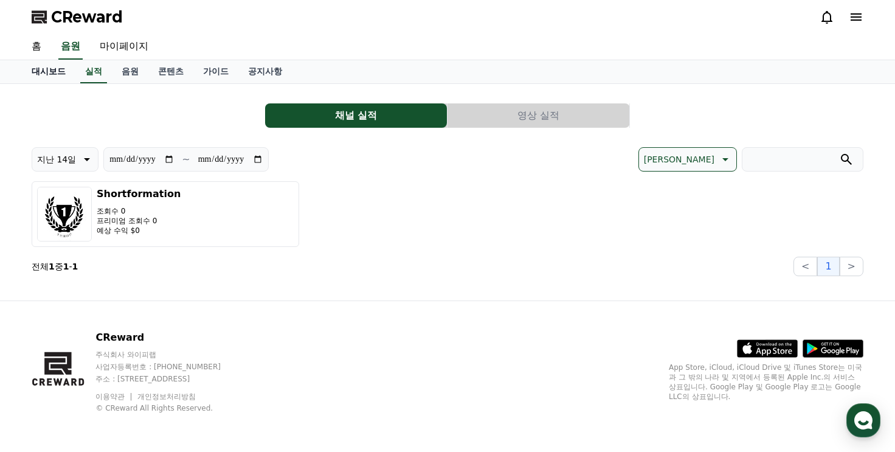
click at [47, 77] on link "대시보드" at bounding box center [48, 71] width 53 height 23
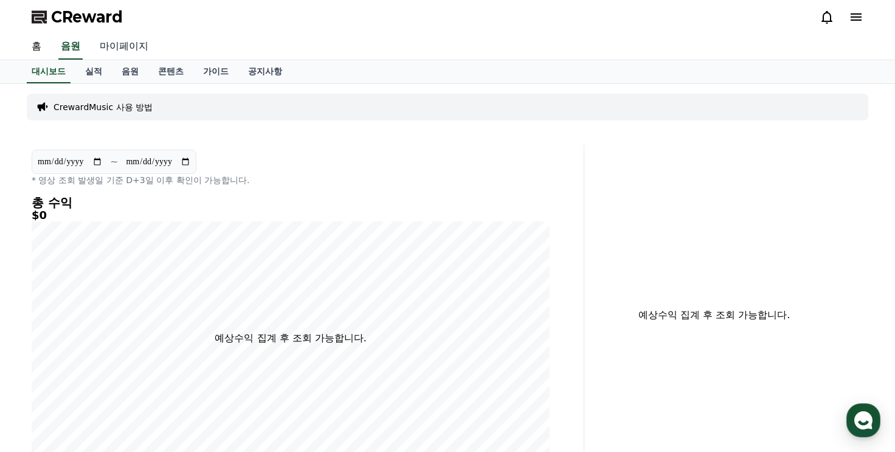
click at [131, 39] on link "마이페이지" at bounding box center [124, 47] width 68 height 26
select select "**********"
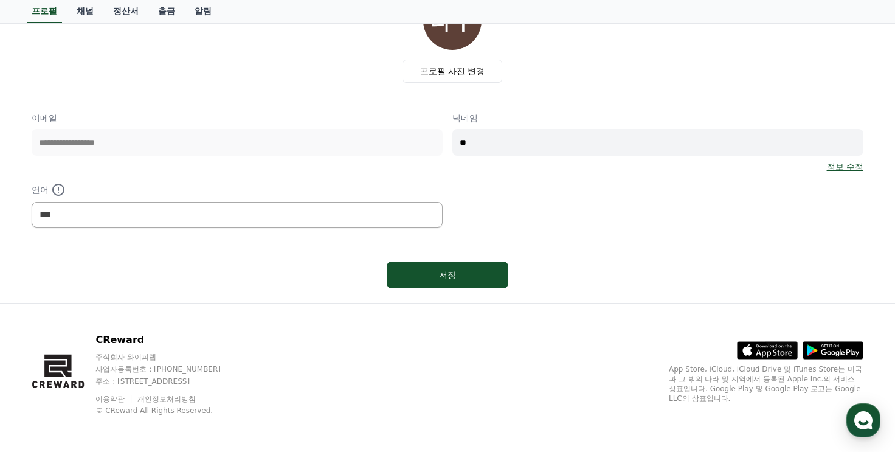
scroll to position [103, 0]
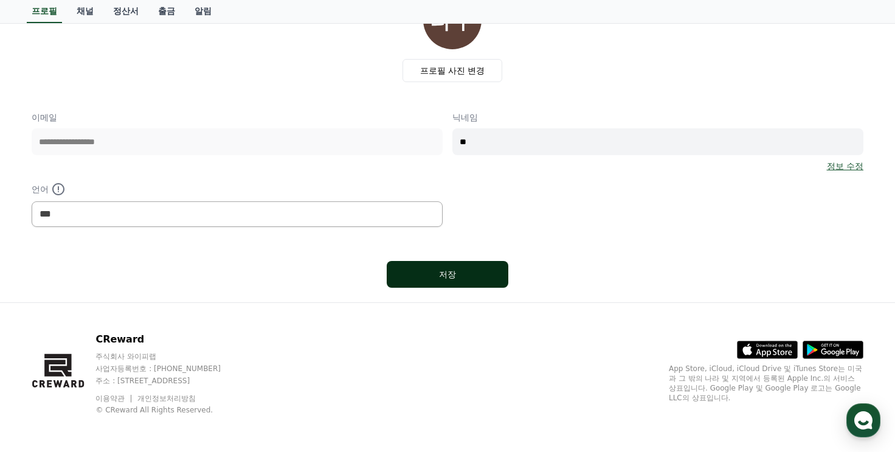
click at [406, 264] on button "저장" at bounding box center [448, 274] width 122 height 27
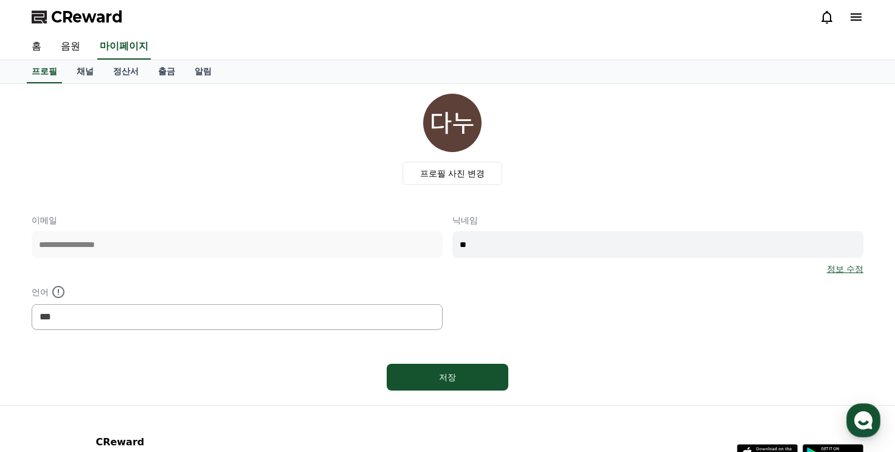
select select "**********"
click at [41, 49] on link "홈" at bounding box center [36, 47] width 29 height 26
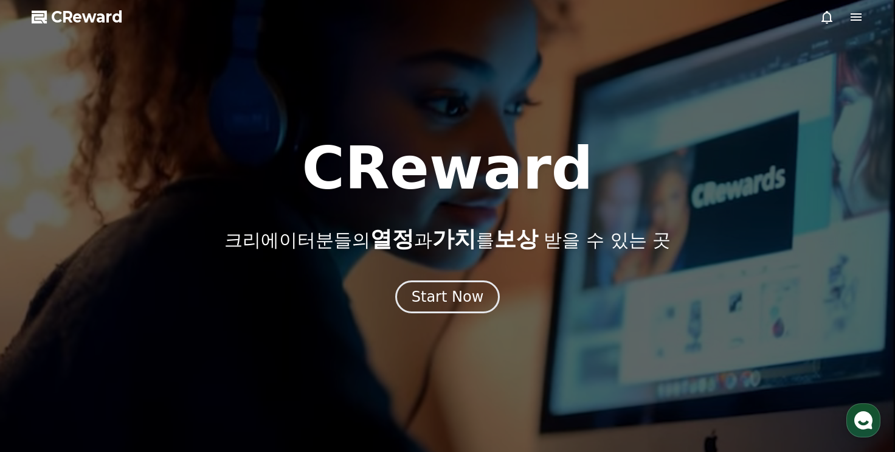
click at [76, 19] on span "CReward" at bounding box center [87, 16] width 72 height 19
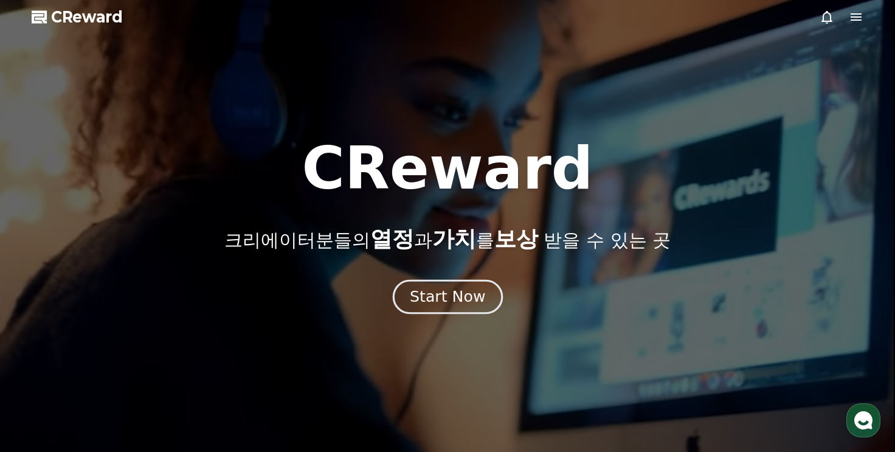
click at [457, 311] on button "Start Now" at bounding box center [447, 296] width 110 height 35
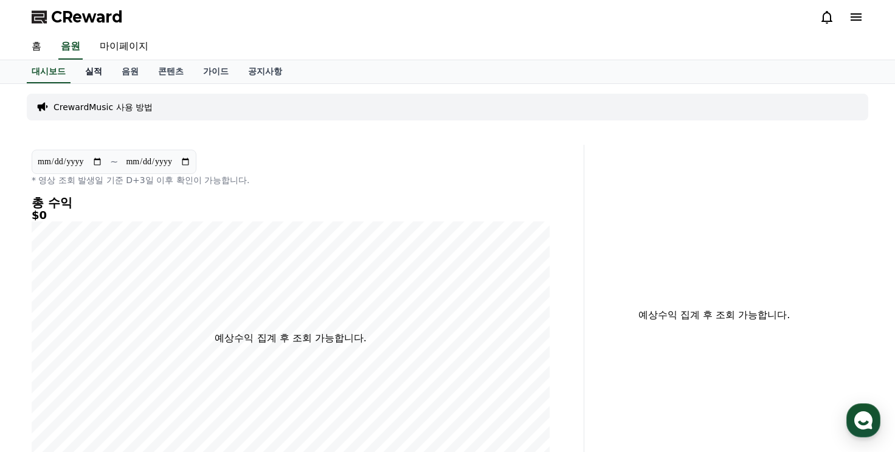
click at [92, 75] on link "실적" at bounding box center [93, 71] width 36 height 23
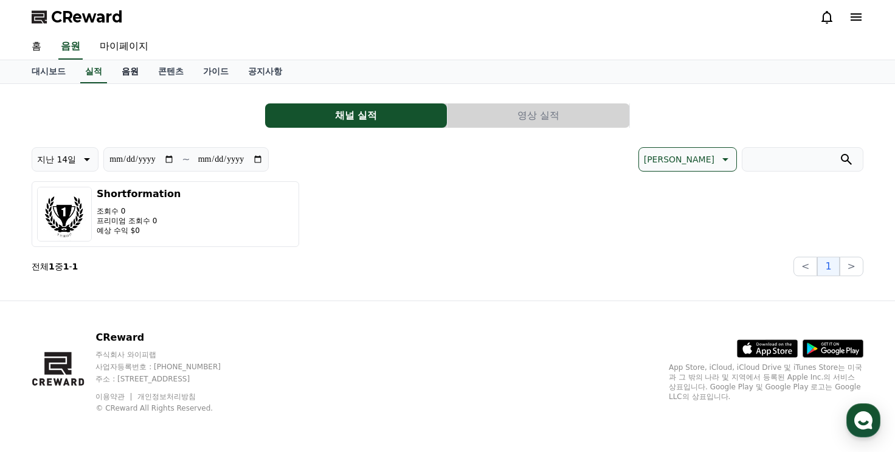
click at [125, 71] on link "음원" at bounding box center [130, 71] width 36 height 23
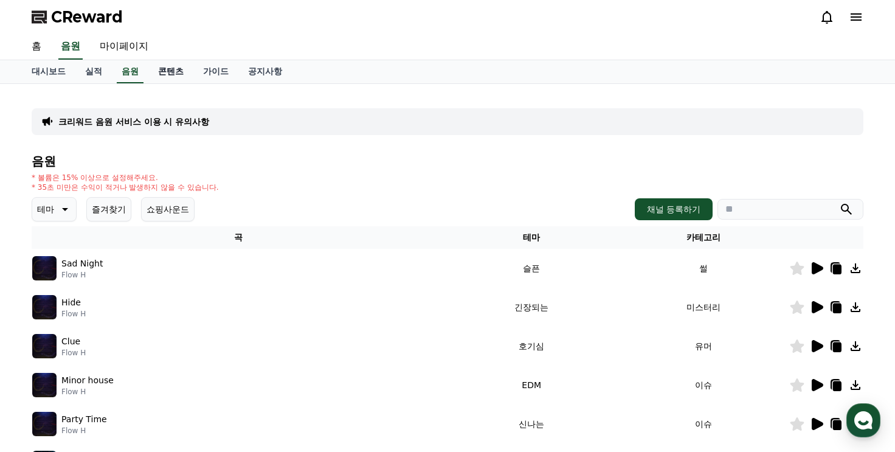
click at [170, 72] on link "콘텐츠" at bounding box center [170, 71] width 45 height 23
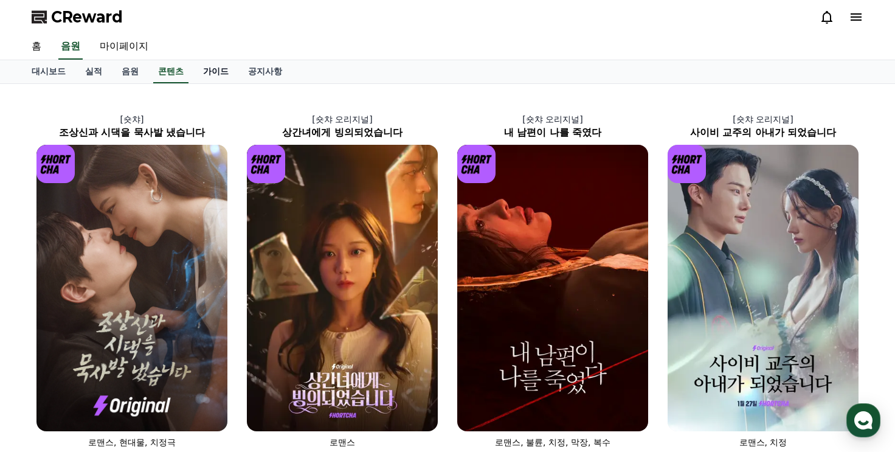
click at [212, 72] on link "가이드" at bounding box center [215, 71] width 45 height 23
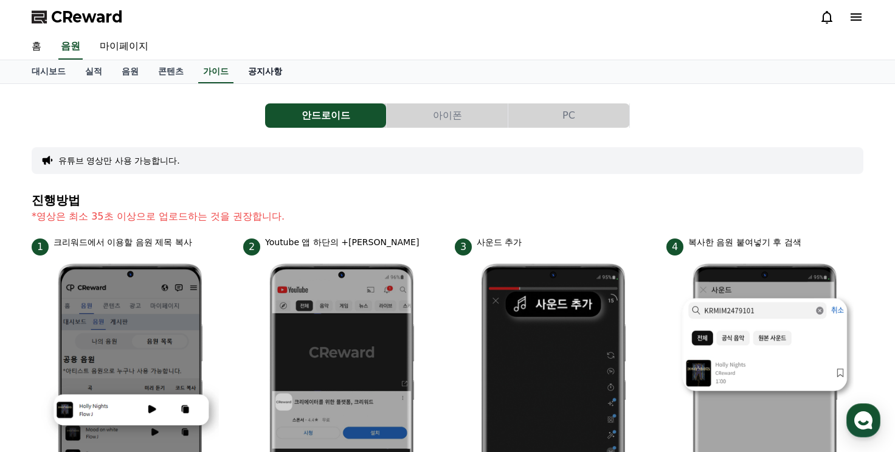
click at [275, 74] on link "공지사항" at bounding box center [264, 71] width 53 height 23
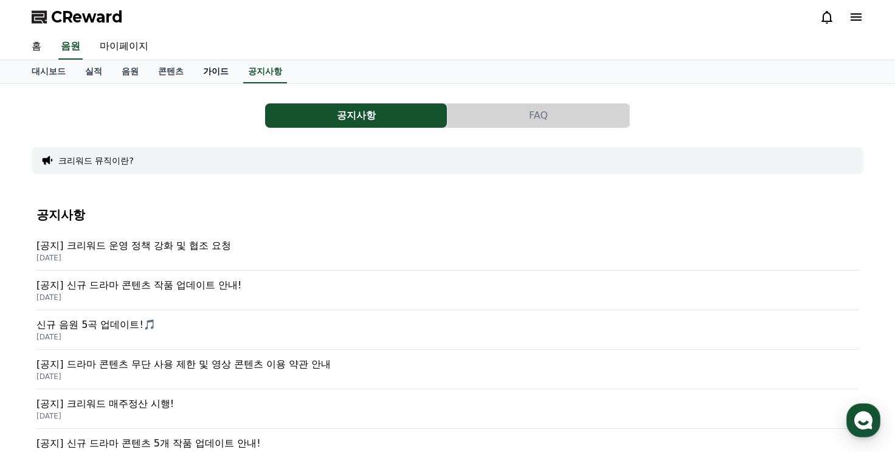
click at [221, 73] on link "가이드" at bounding box center [215, 71] width 45 height 23
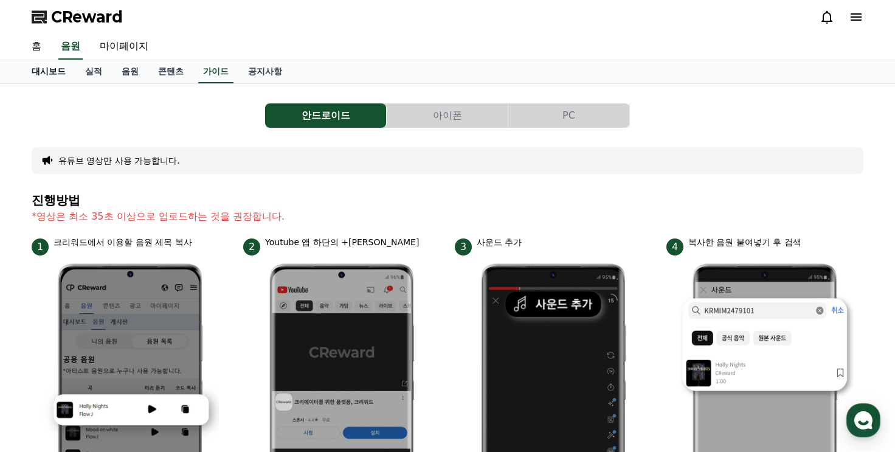
click at [30, 69] on link "대시보드" at bounding box center [48, 71] width 53 height 23
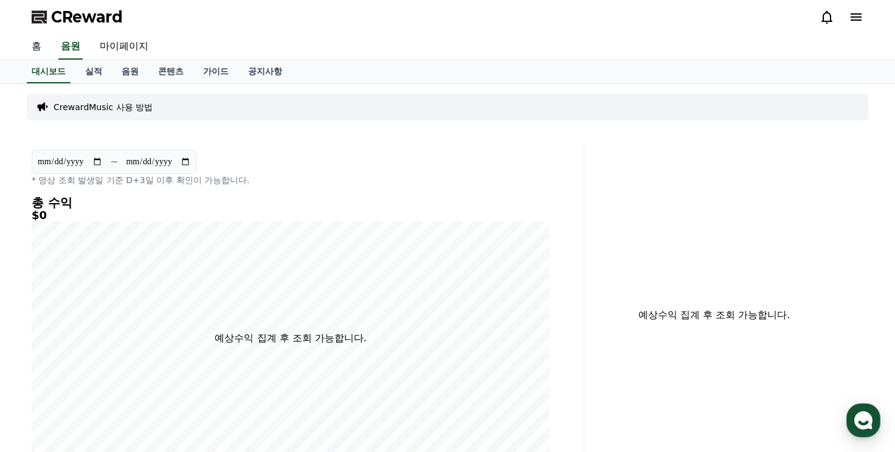
click at [36, 45] on link "홈" at bounding box center [36, 47] width 29 height 26
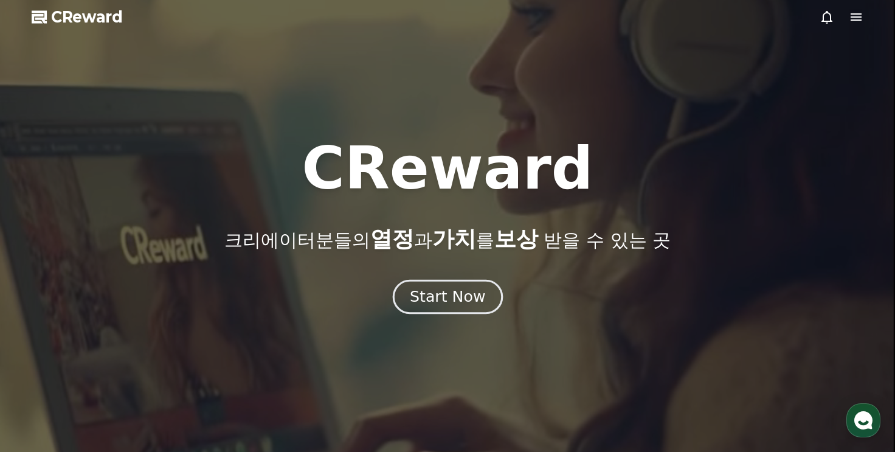
click at [427, 304] on div "Start Now" at bounding box center [447, 296] width 75 height 21
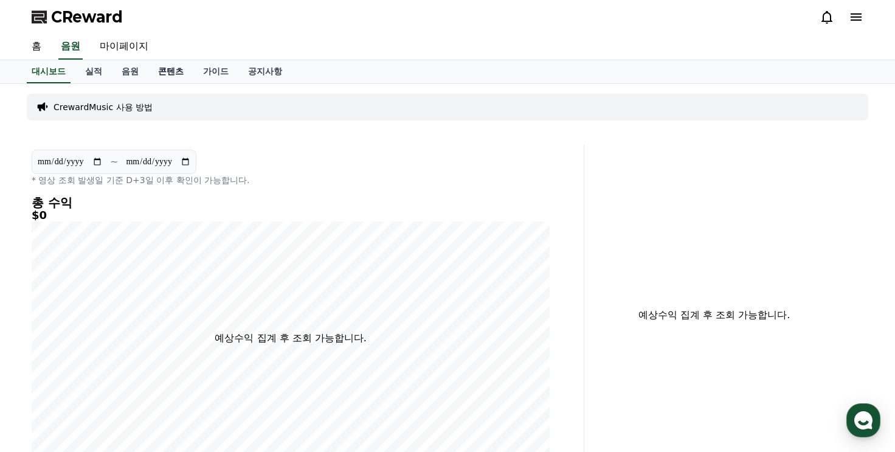
click at [174, 66] on link "콘텐츠" at bounding box center [170, 71] width 45 height 23
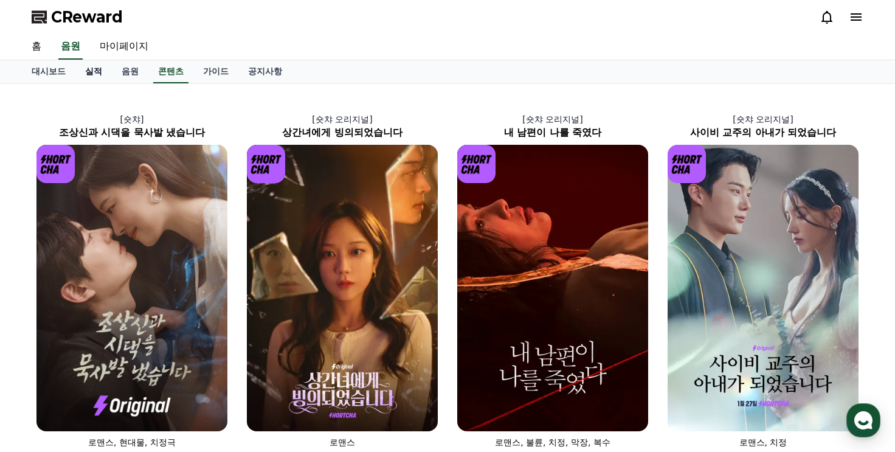
click at [86, 69] on link "실적" at bounding box center [93, 71] width 36 height 23
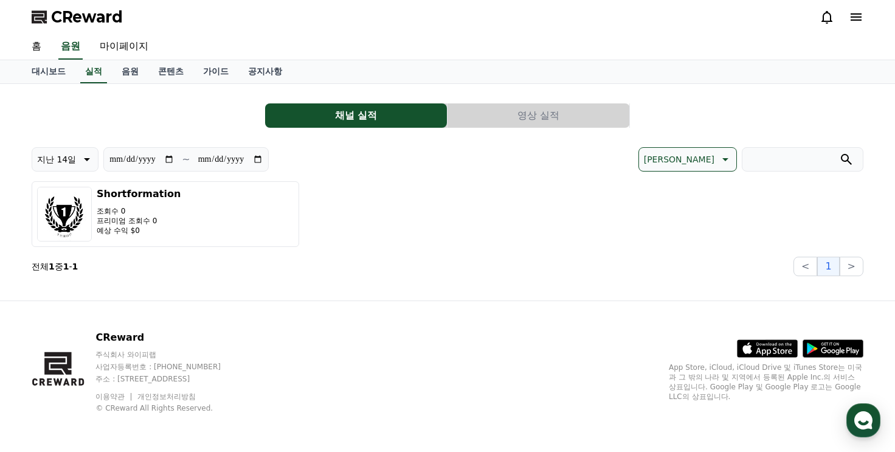
click at [467, 126] on button "영상 실적" at bounding box center [538, 115] width 182 height 24
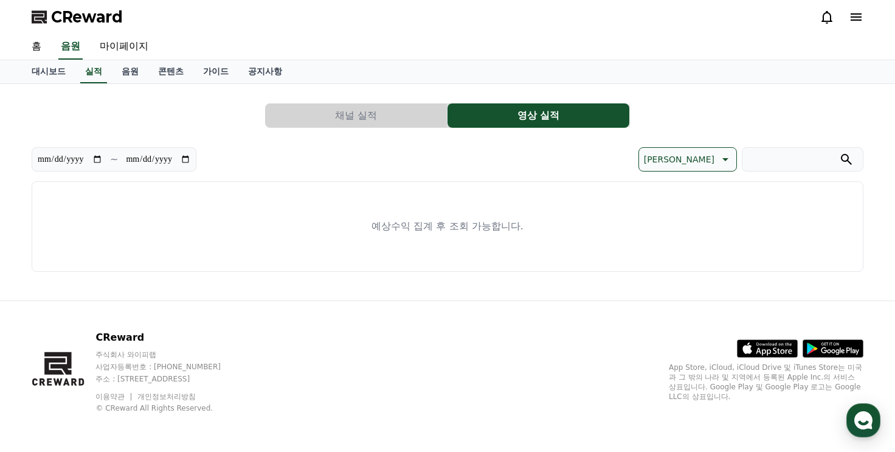
click at [395, 123] on button "채널 실적" at bounding box center [356, 115] width 182 height 24
